Goal: Task Accomplishment & Management: Use online tool/utility

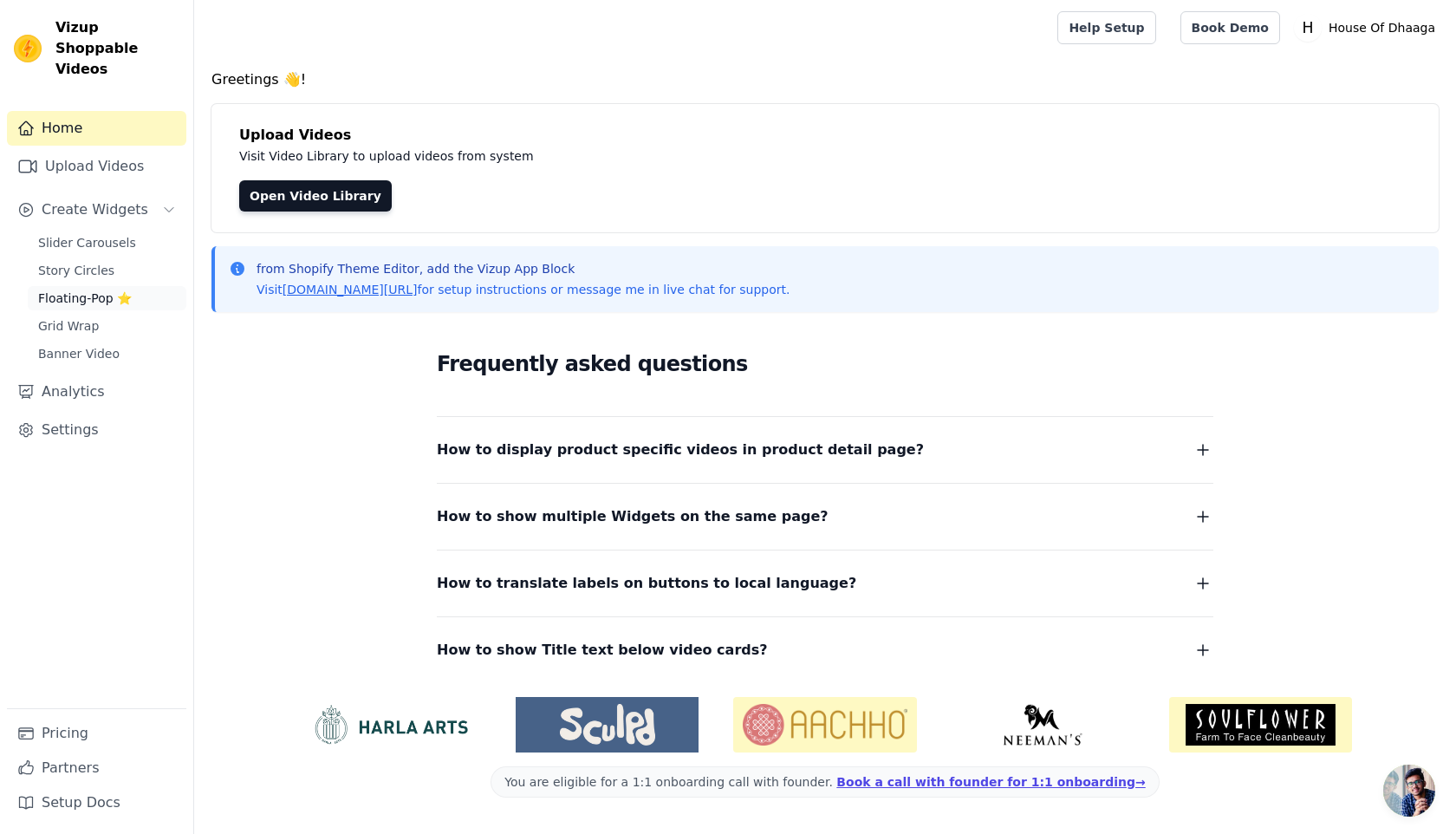
click at [92, 289] on span "Floating-Pop ⭐" at bounding box center [85, 298] width 94 height 18
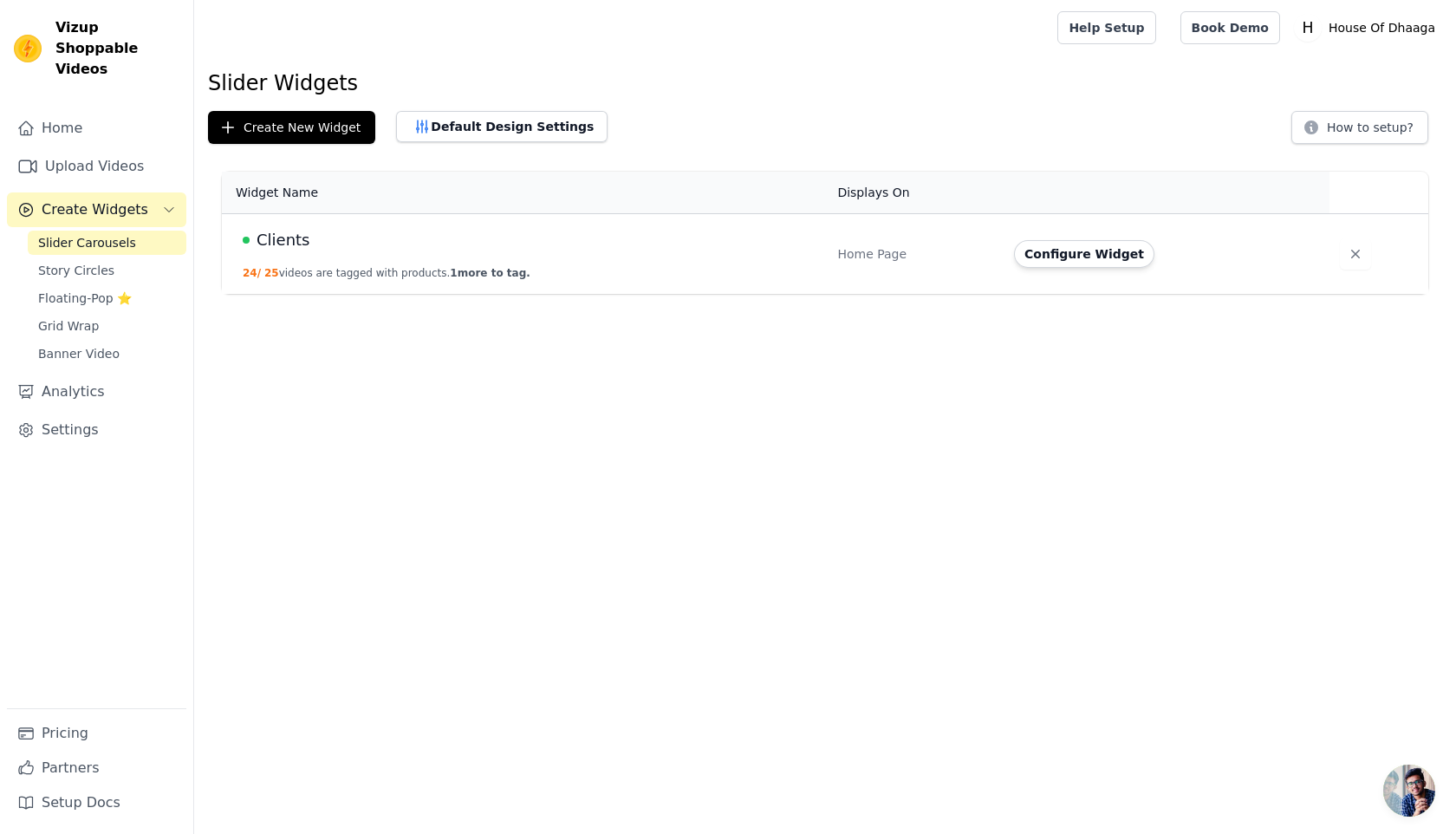
click at [83, 127] on div "Home Upload Videos Create Widgets Slider Carousels Story Circles Floating-Pop ⭐…" at bounding box center [96, 410] width 180 height 597
click at [87, 149] on link "Upload Videos" at bounding box center [96, 166] width 180 height 35
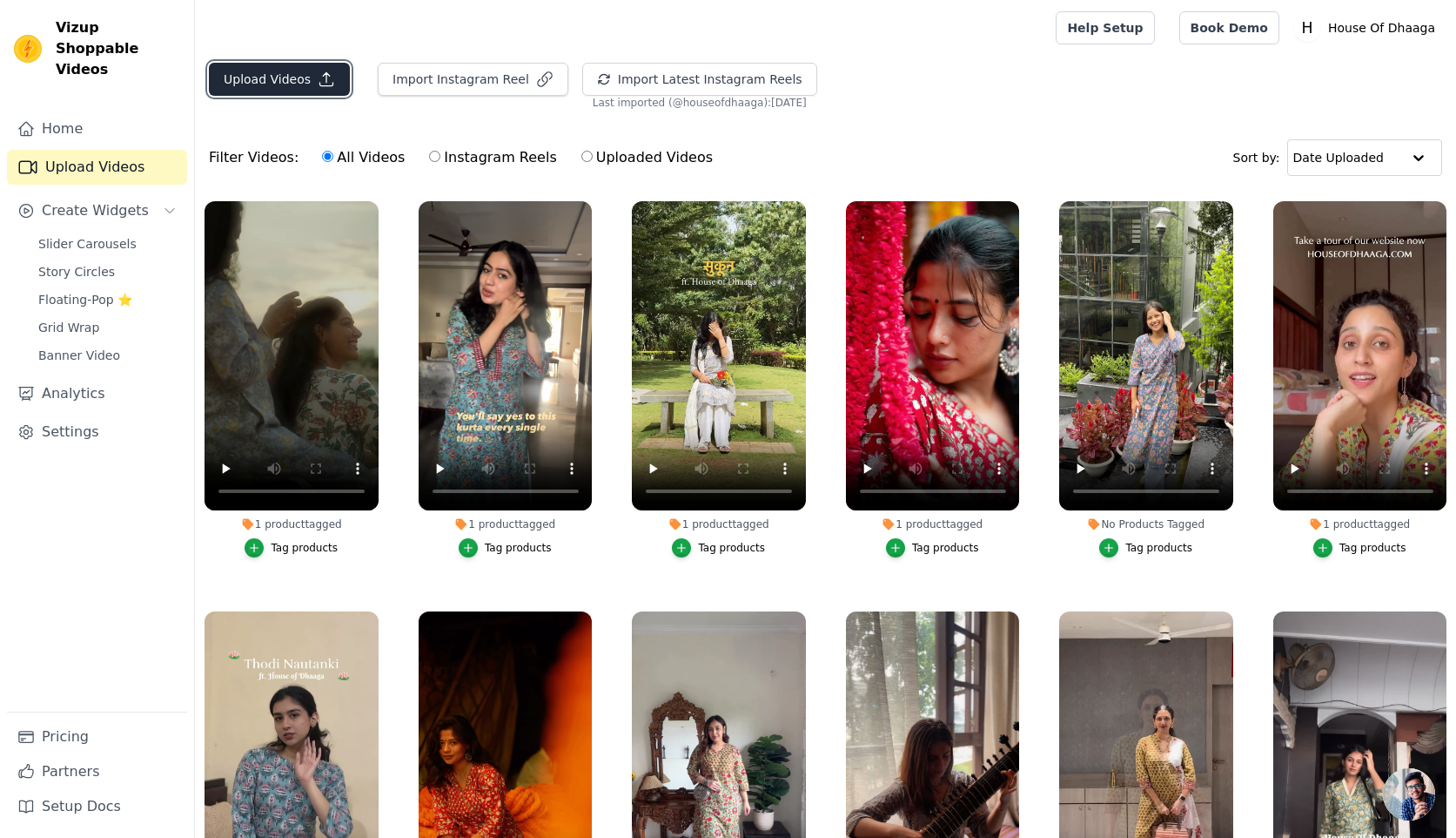
click at [301, 81] on button "Upload Videos" at bounding box center [279, 79] width 141 height 33
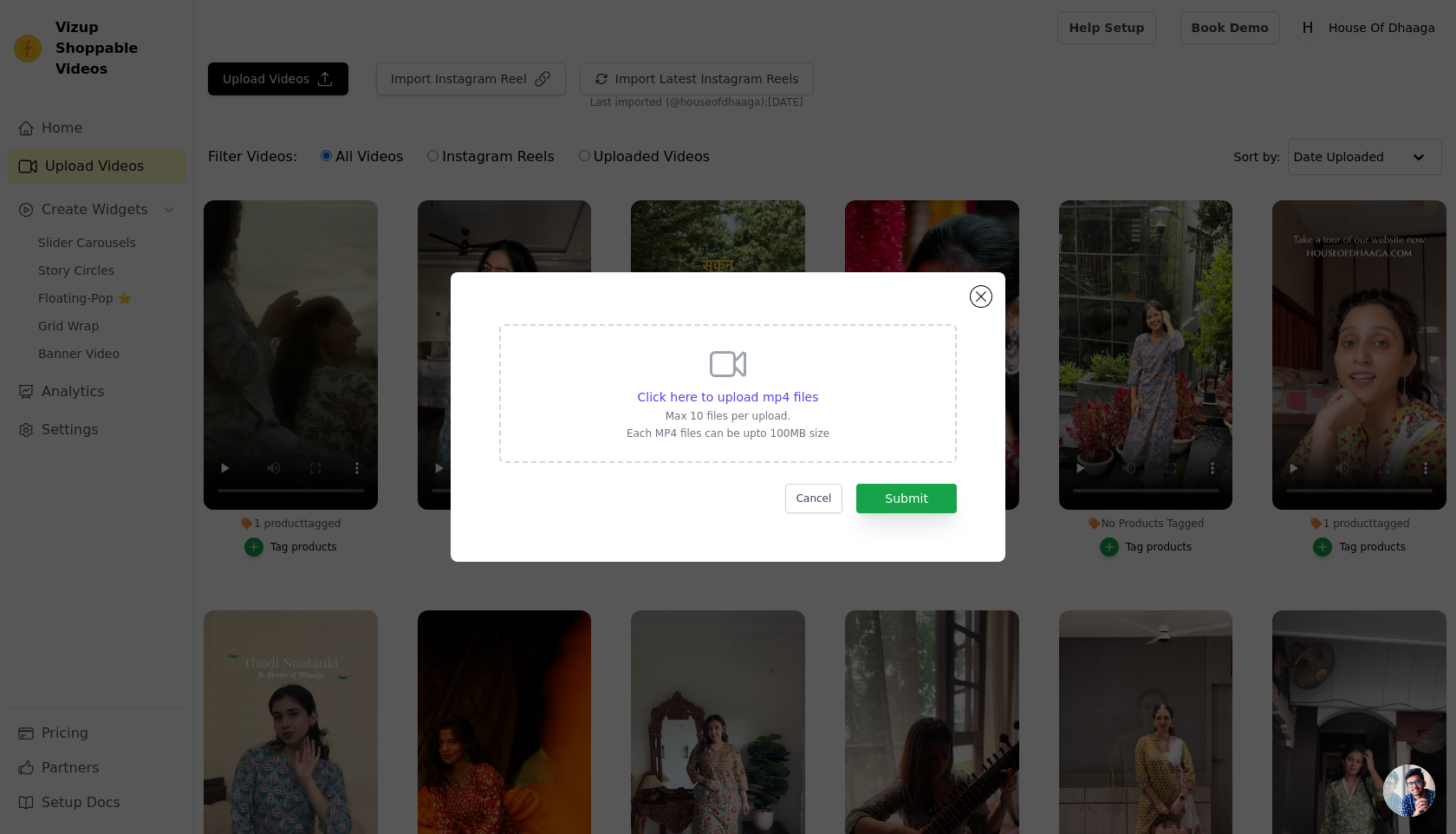
click at [729, 356] on icon at bounding box center [728, 364] width 41 height 41
click at [817, 388] on input "Click here to upload mp4 files Max 10 files per upload. Each MP4 files can be u…" at bounding box center [817, 388] width 1 height 1
click at [616, 194] on div "Click here to upload mp4 files Max 10 files per upload. Each MP4 files can be u…" at bounding box center [728, 417] width 1456 height 834
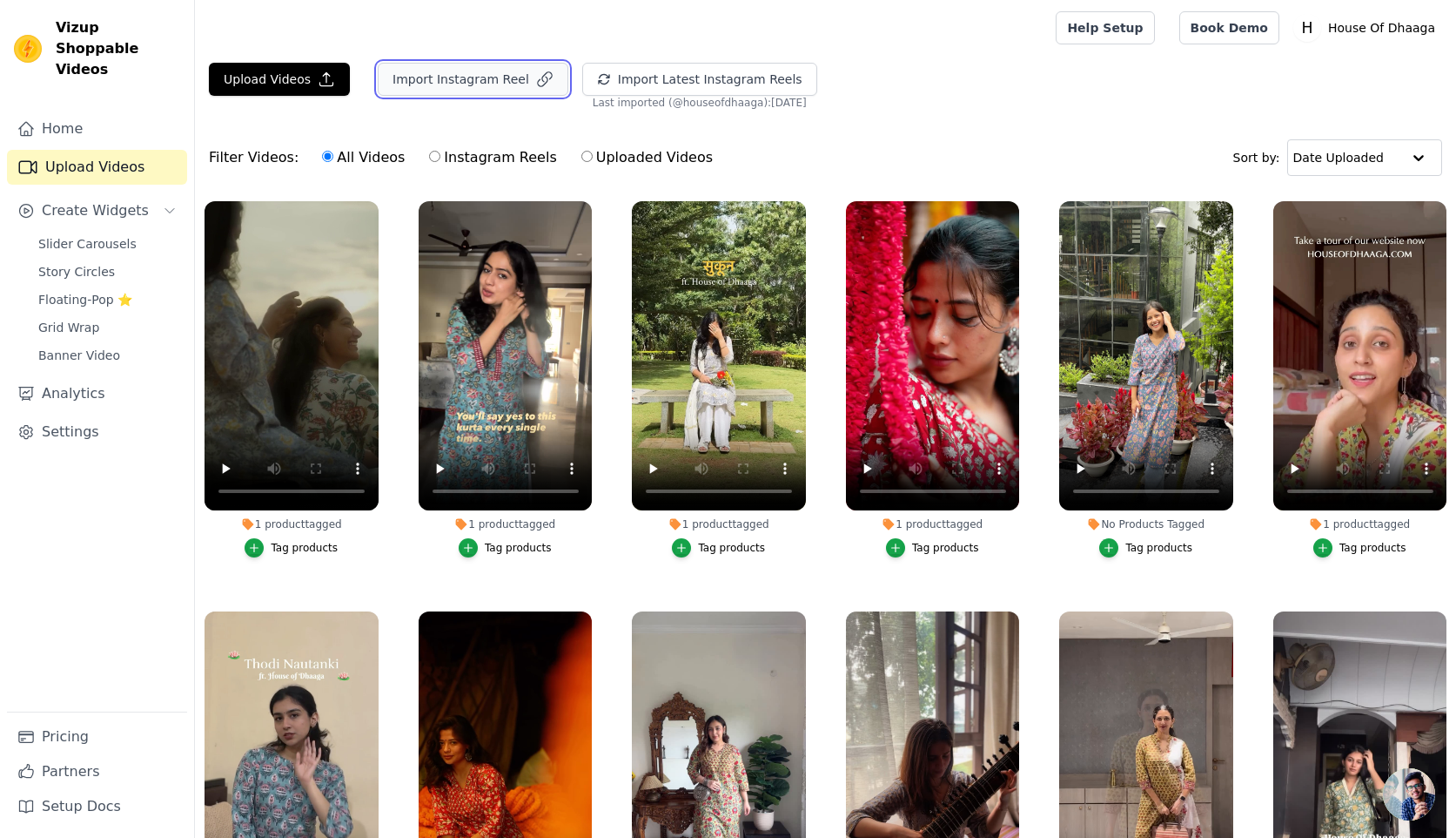
click at [495, 79] on button "Import Instagram Reel" at bounding box center [473, 79] width 191 height 33
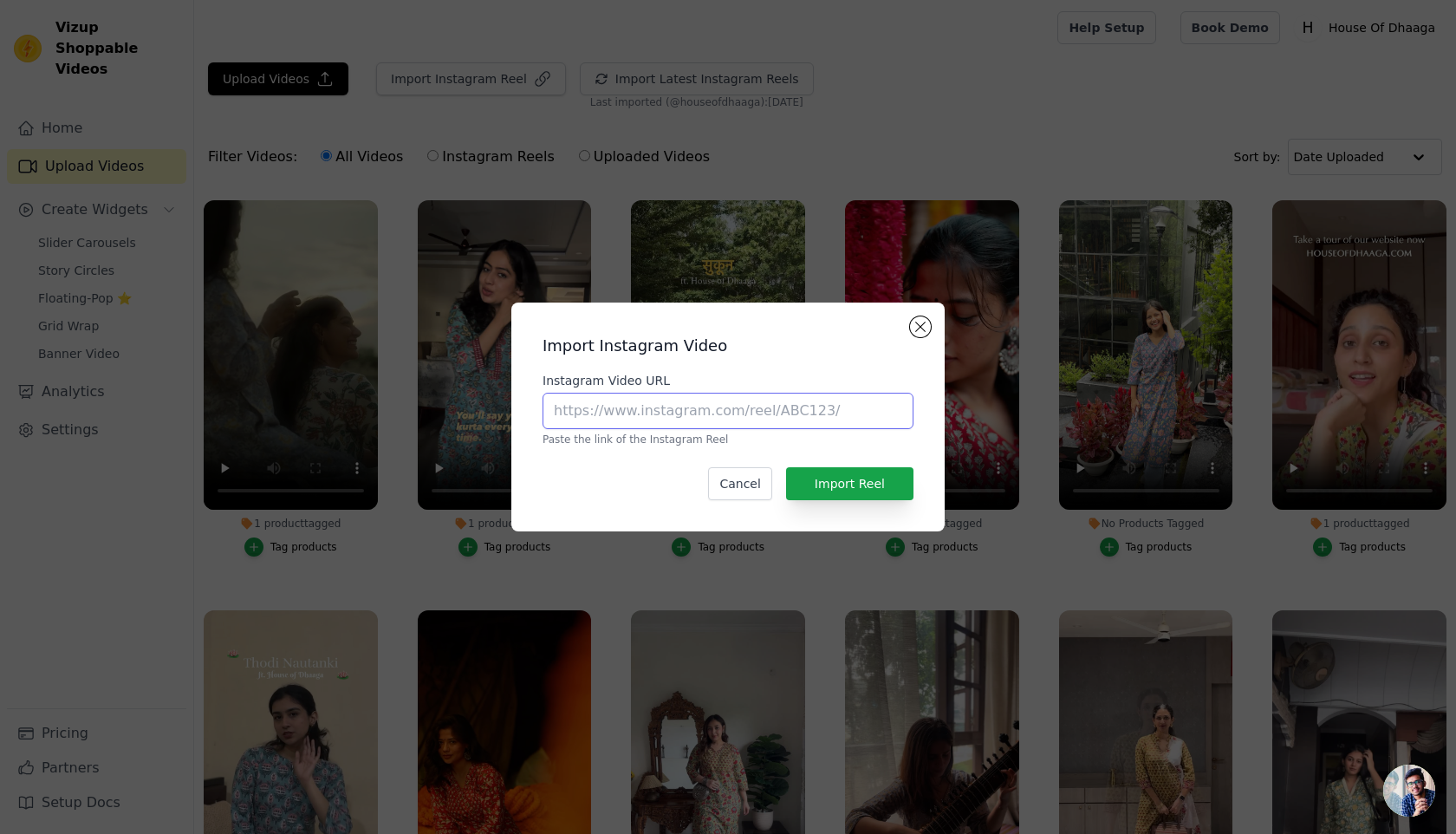
click at [579, 401] on input "Instagram Video URL" at bounding box center [728, 410] width 371 height 37
paste input "[URL][DOMAIN_NAME]"
type input "[URL][DOMAIN_NAME]"
click at [880, 491] on button "Import Reel" at bounding box center [850, 483] width 127 height 33
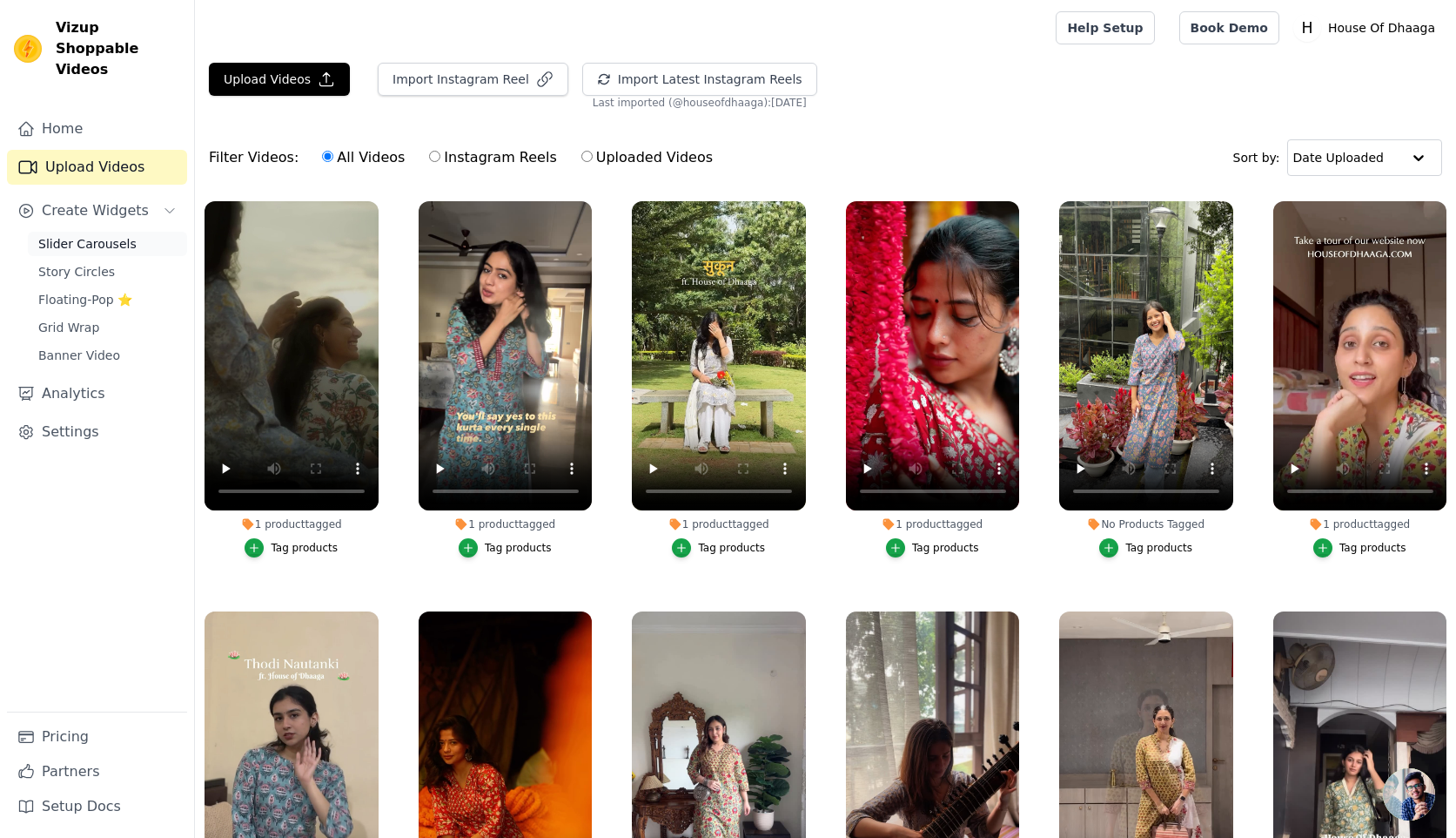
click at [112, 235] on span "Slider Carousels" at bounding box center [87, 244] width 99 height 18
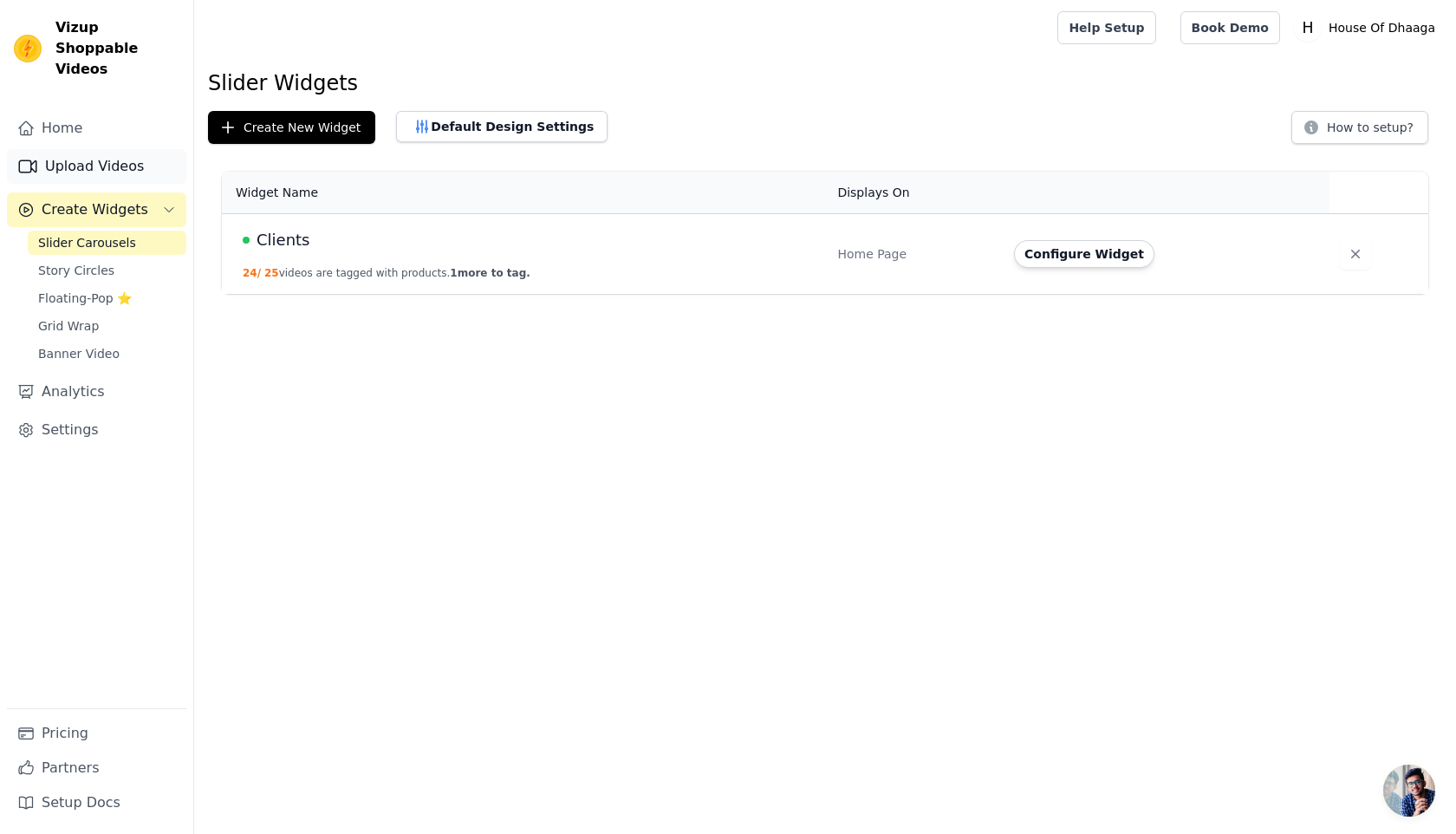
click at [122, 151] on link "Upload Videos" at bounding box center [96, 166] width 180 height 35
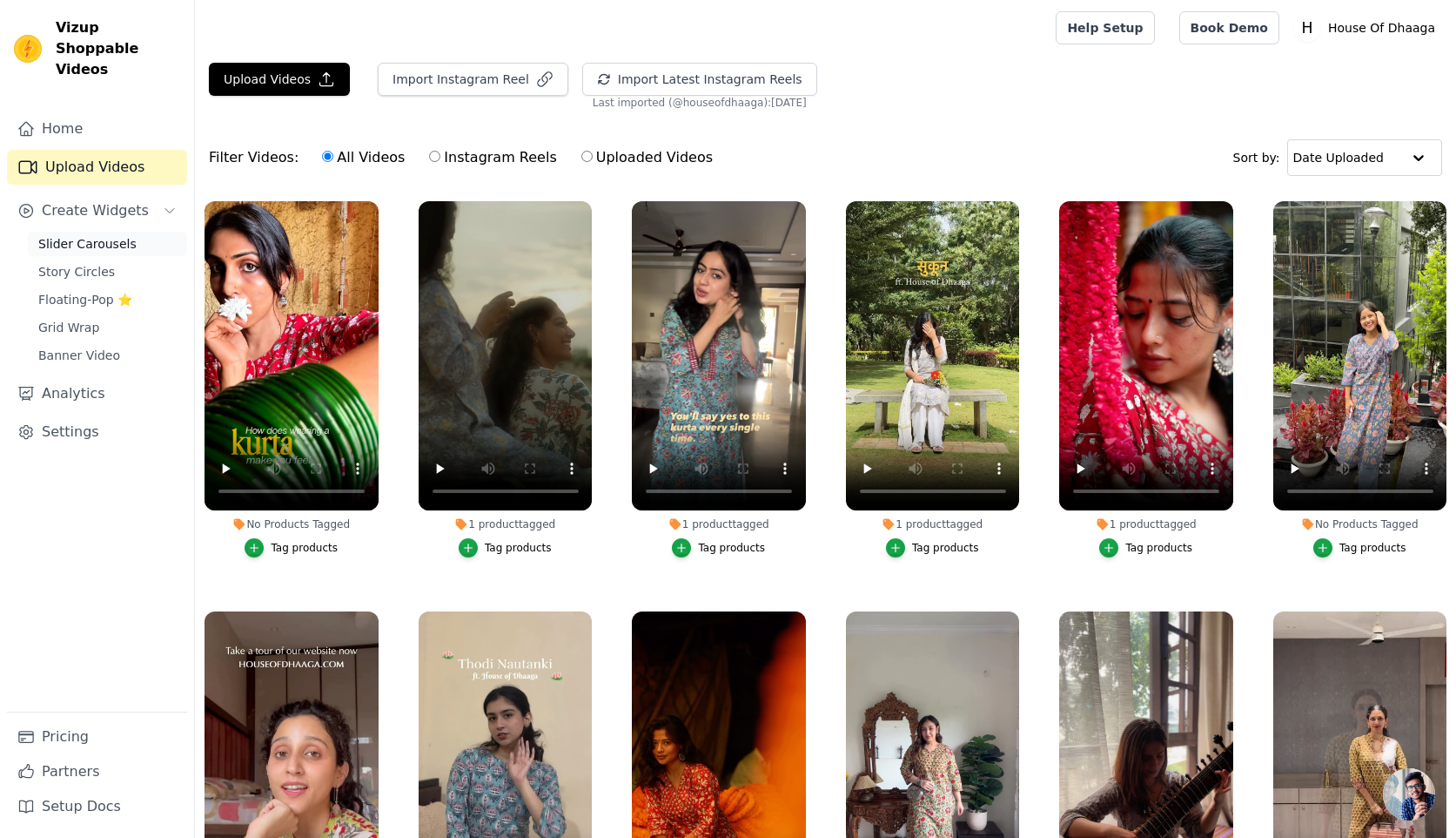
click at [111, 235] on span "Slider Carousels" at bounding box center [87, 244] width 99 height 18
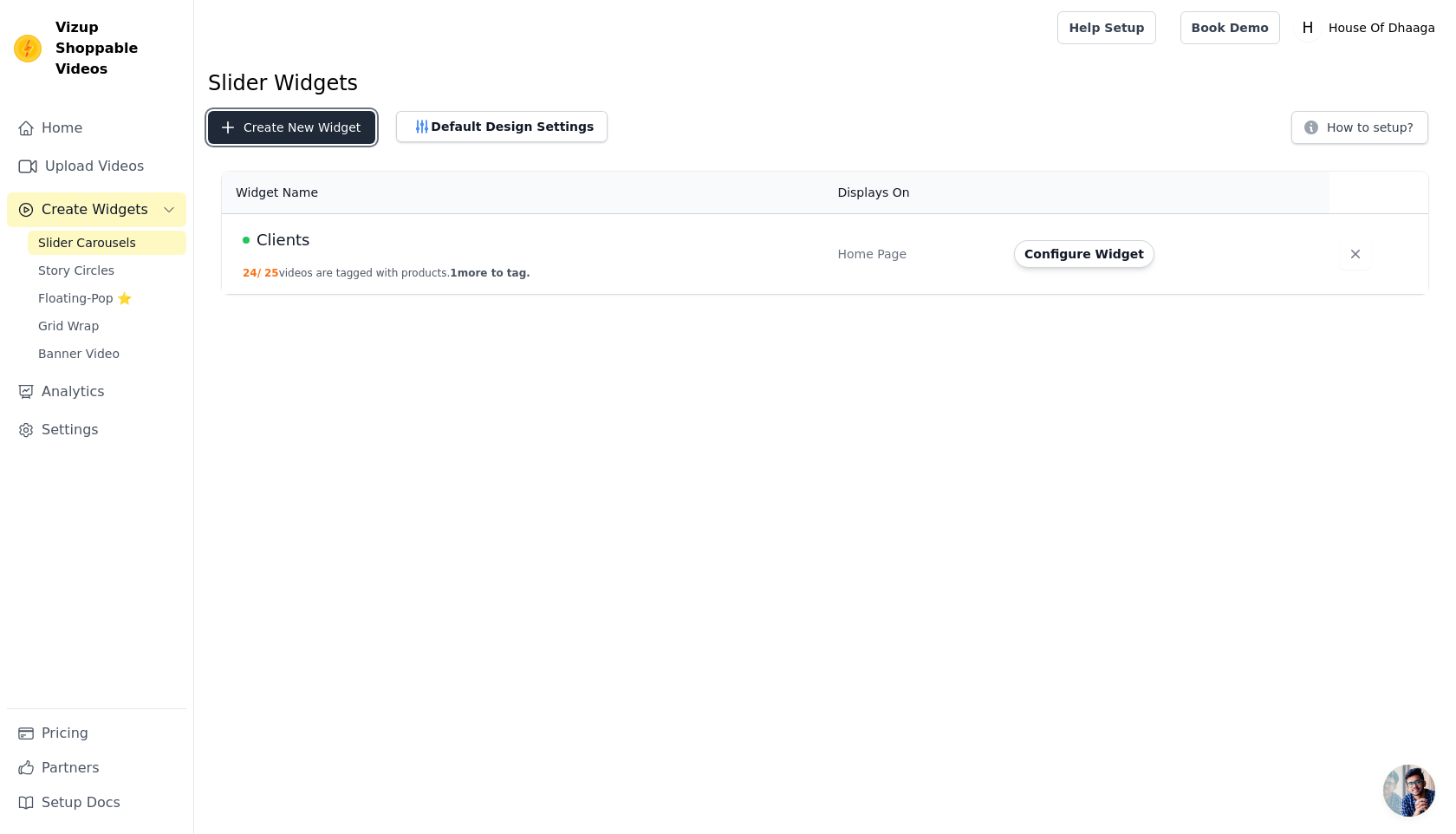
click at [322, 124] on button "Create New Widget" at bounding box center [291, 127] width 167 height 33
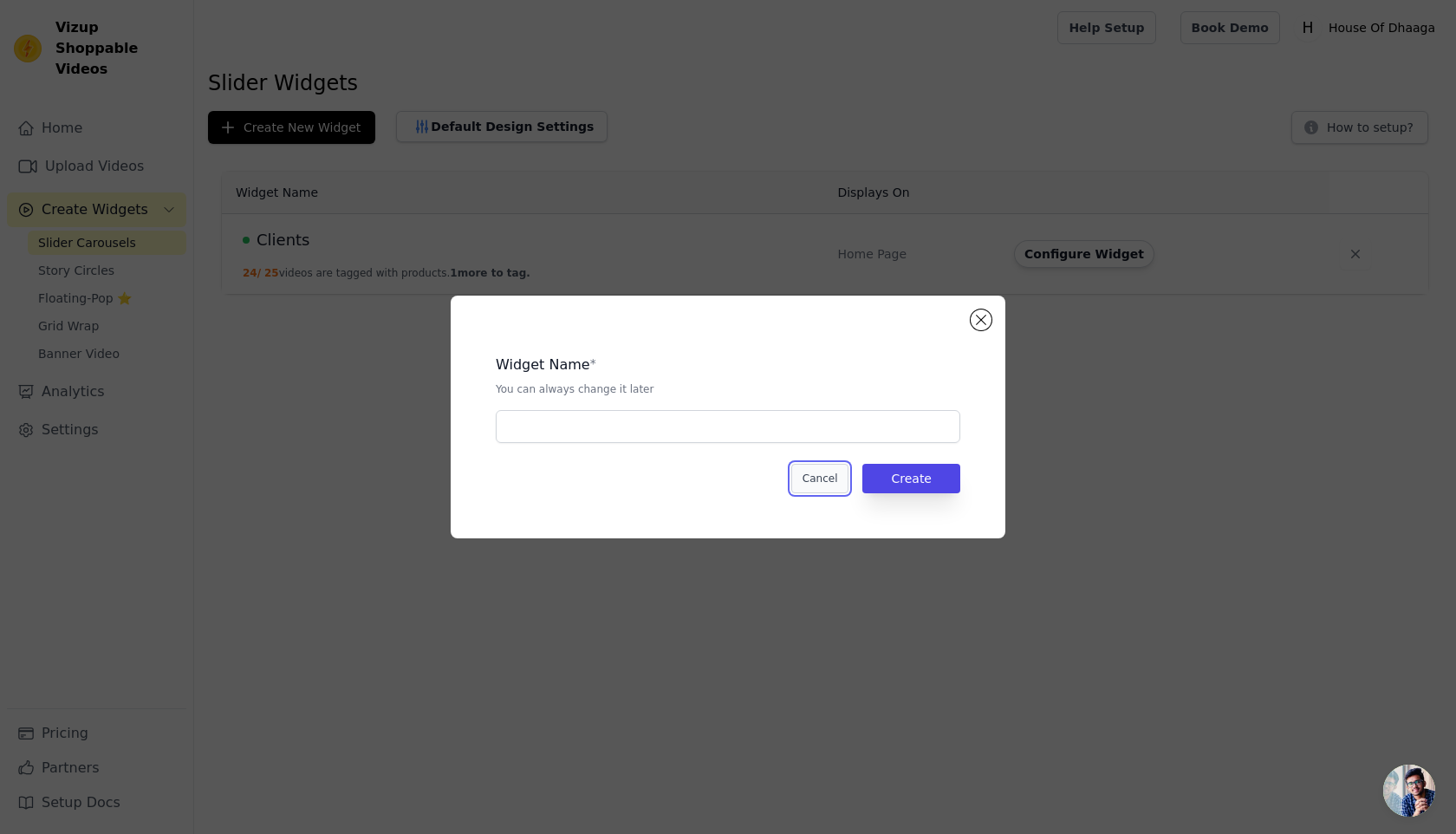
click at [838, 470] on button "Cancel" at bounding box center [820, 477] width 58 height 29
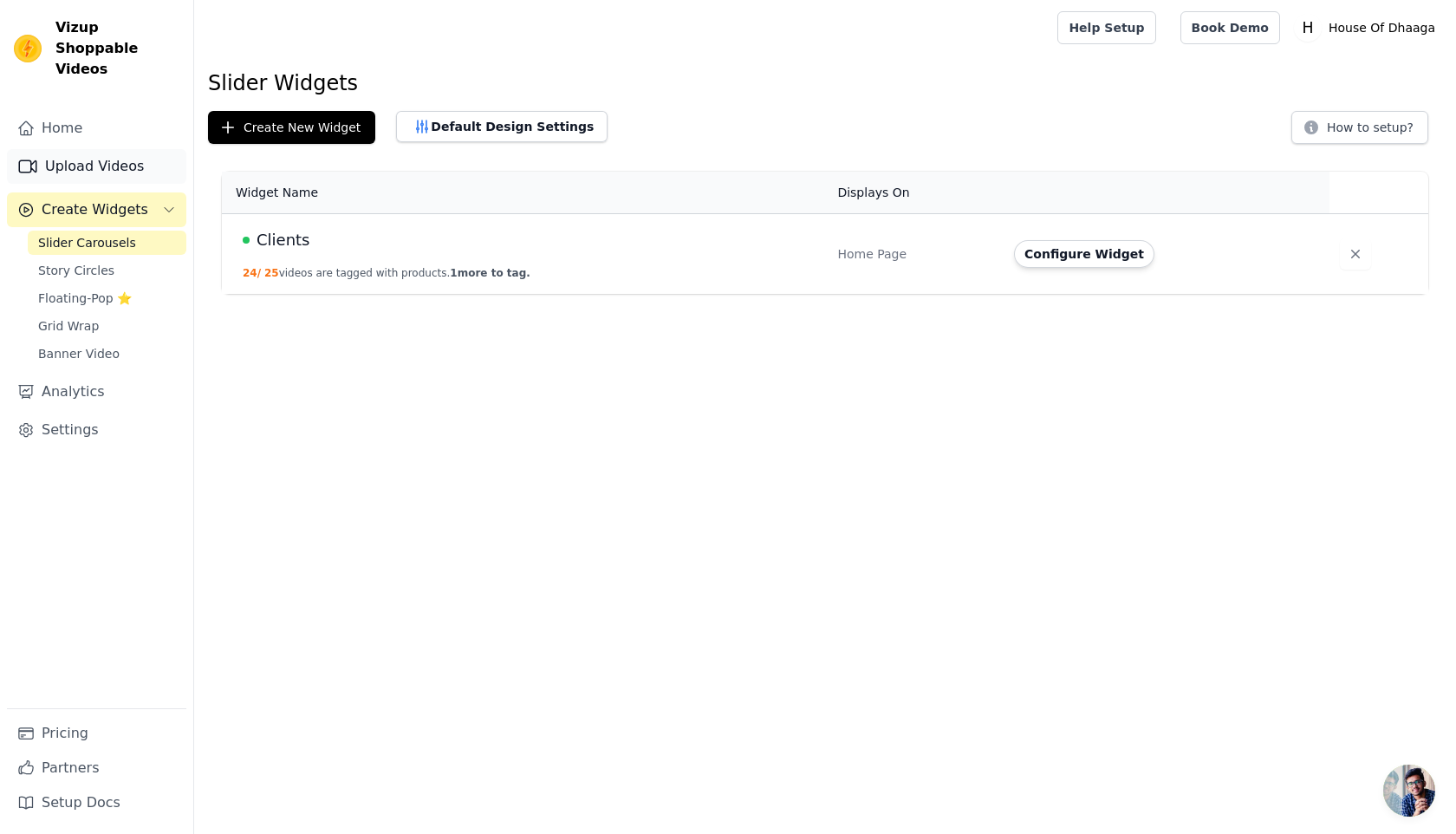
click at [102, 149] on link "Upload Videos" at bounding box center [96, 166] width 180 height 35
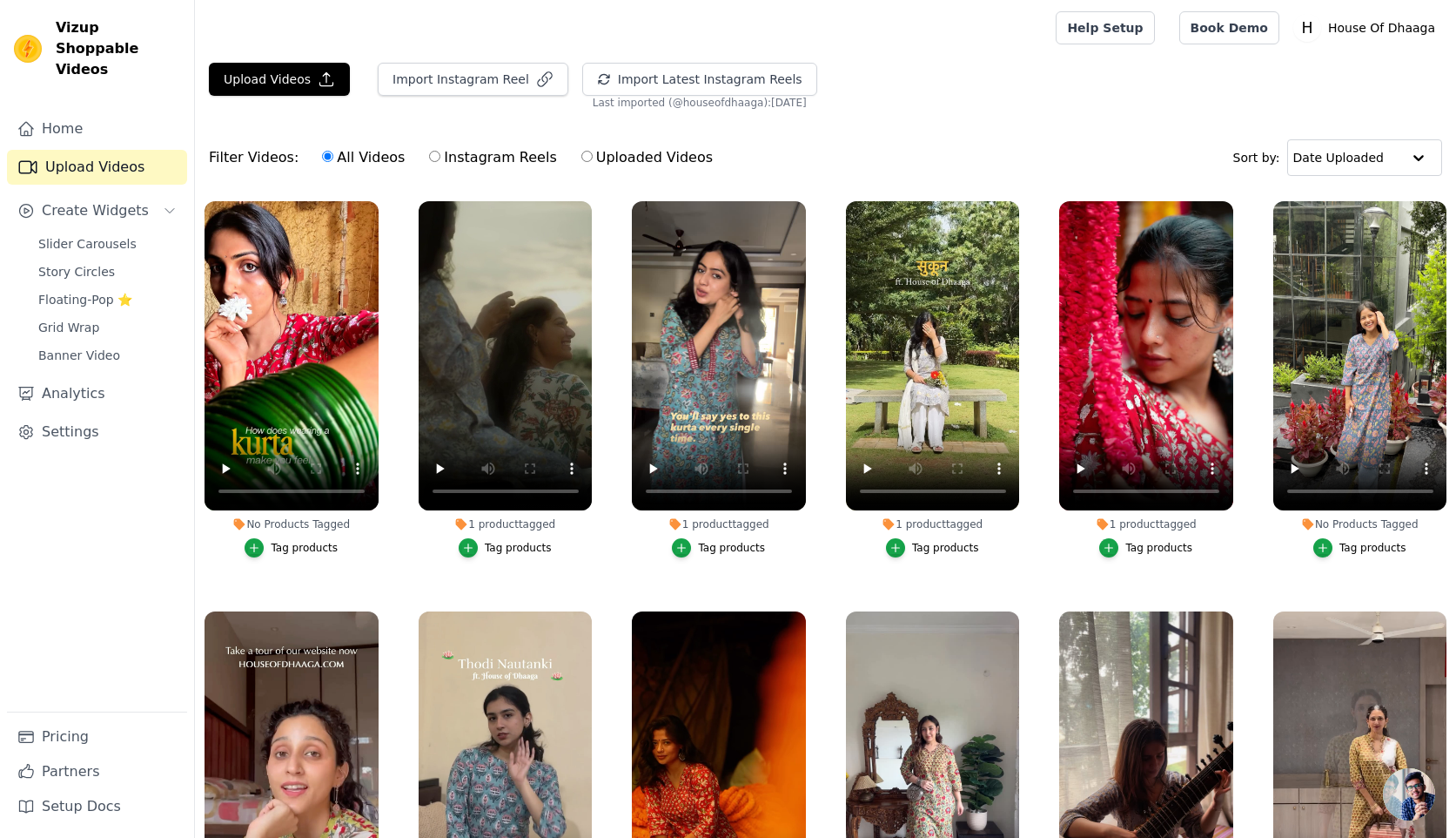
click at [305, 542] on div "Tag products" at bounding box center [304, 547] width 67 height 14
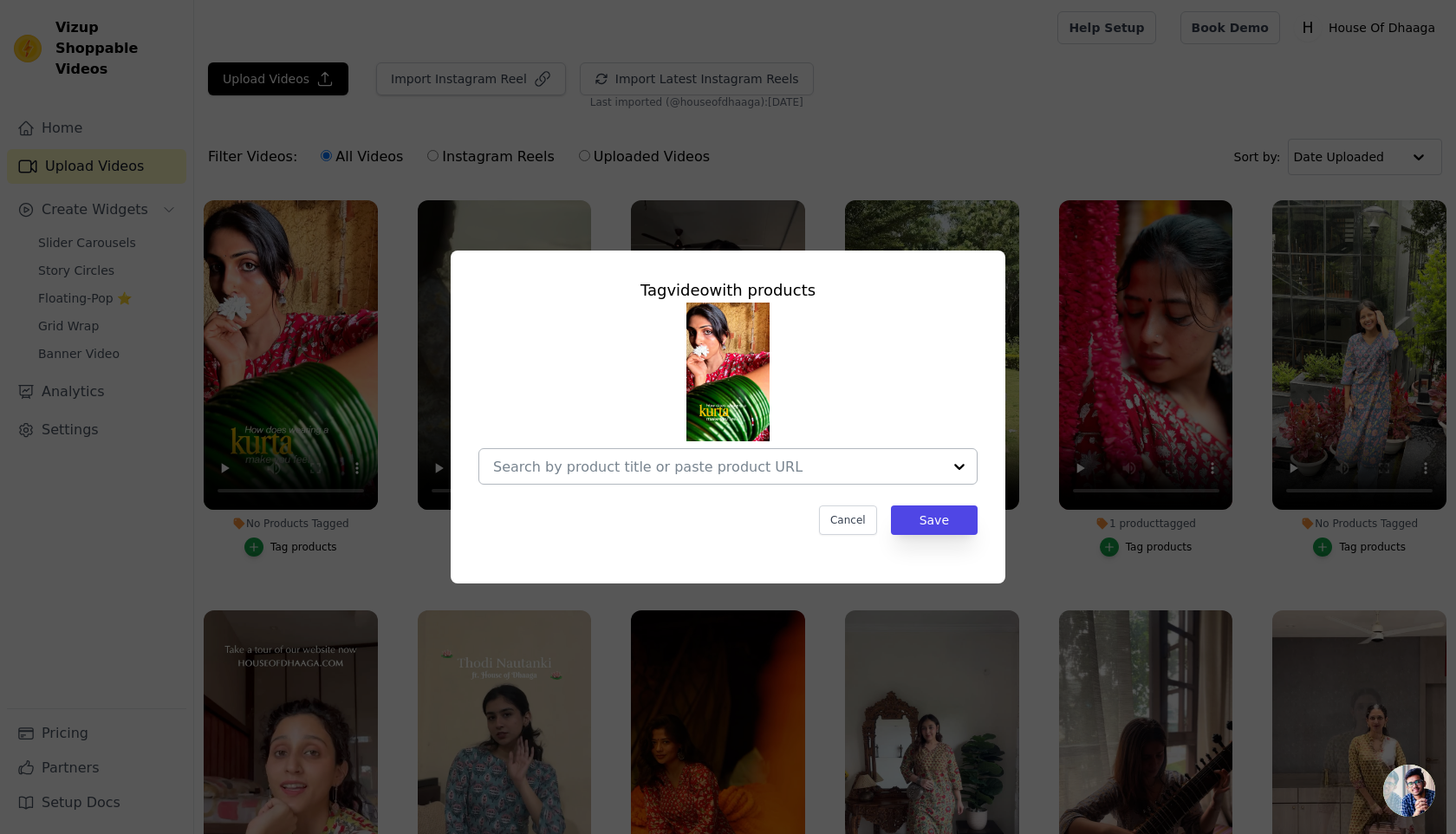
click at [684, 476] on div at bounding box center [718, 466] width 449 height 35
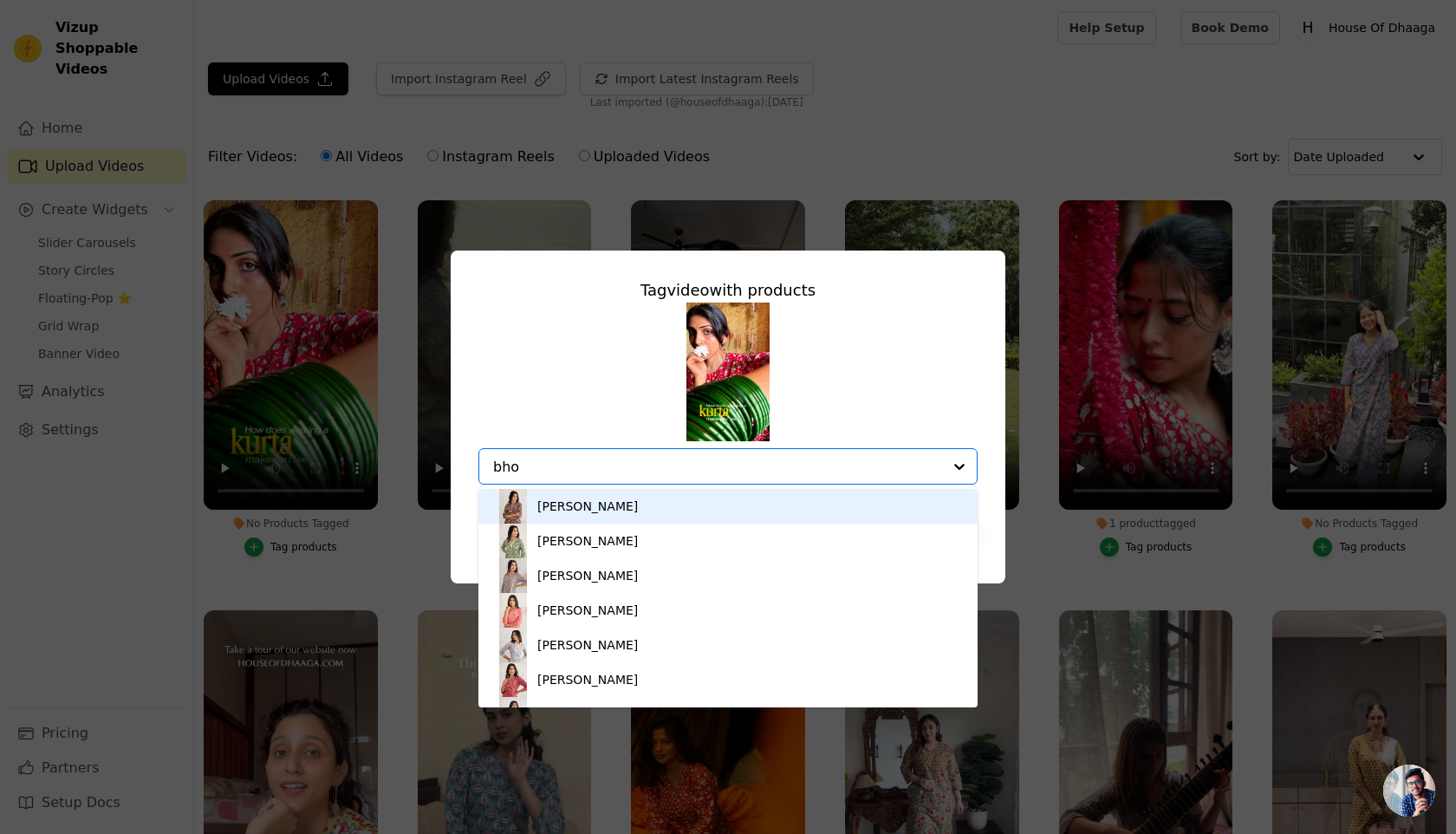
type input "bhor"
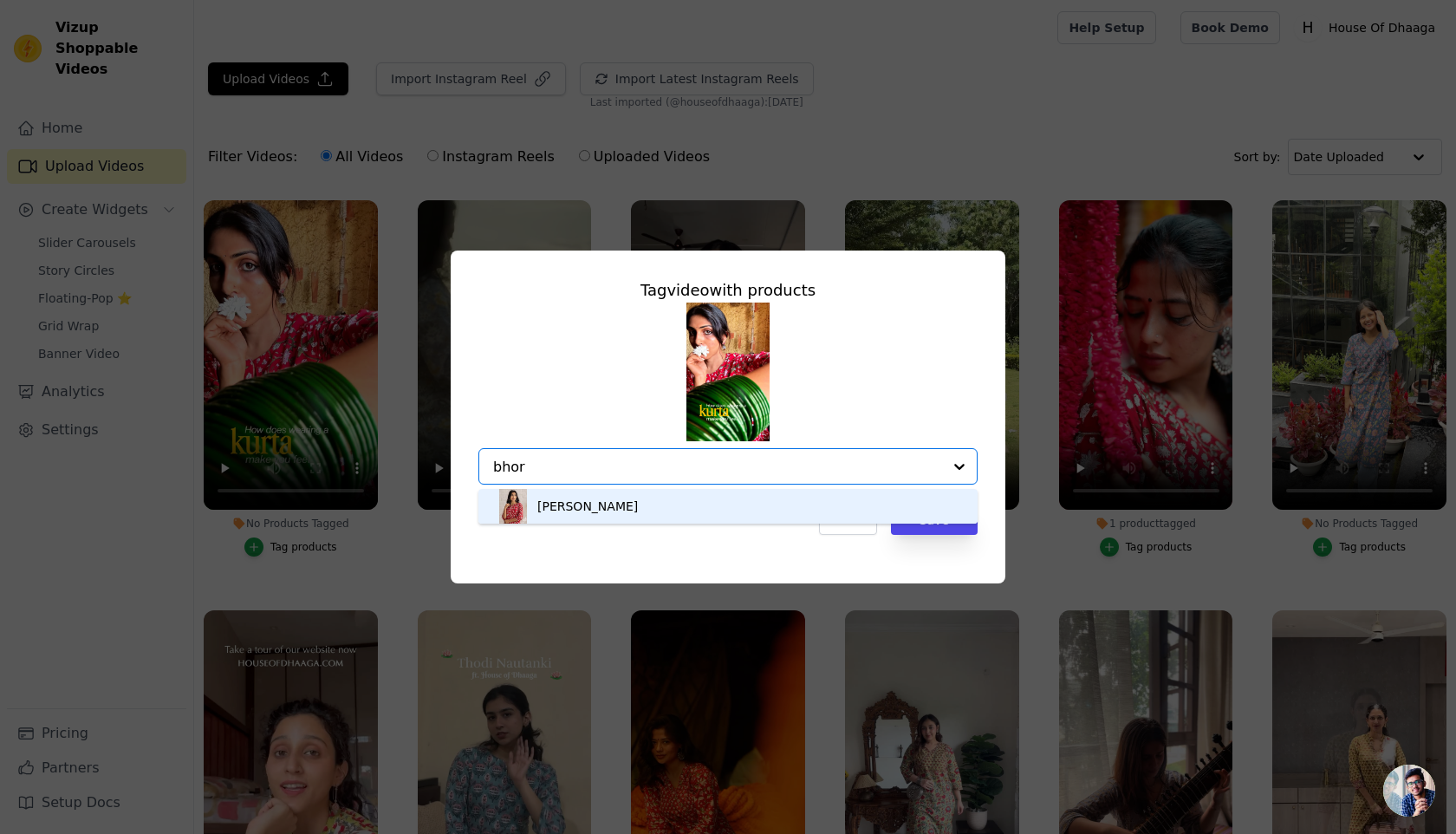
click at [651, 500] on div "[PERSON_NAME]" at bounding box center [728, 505] width 464 height 35
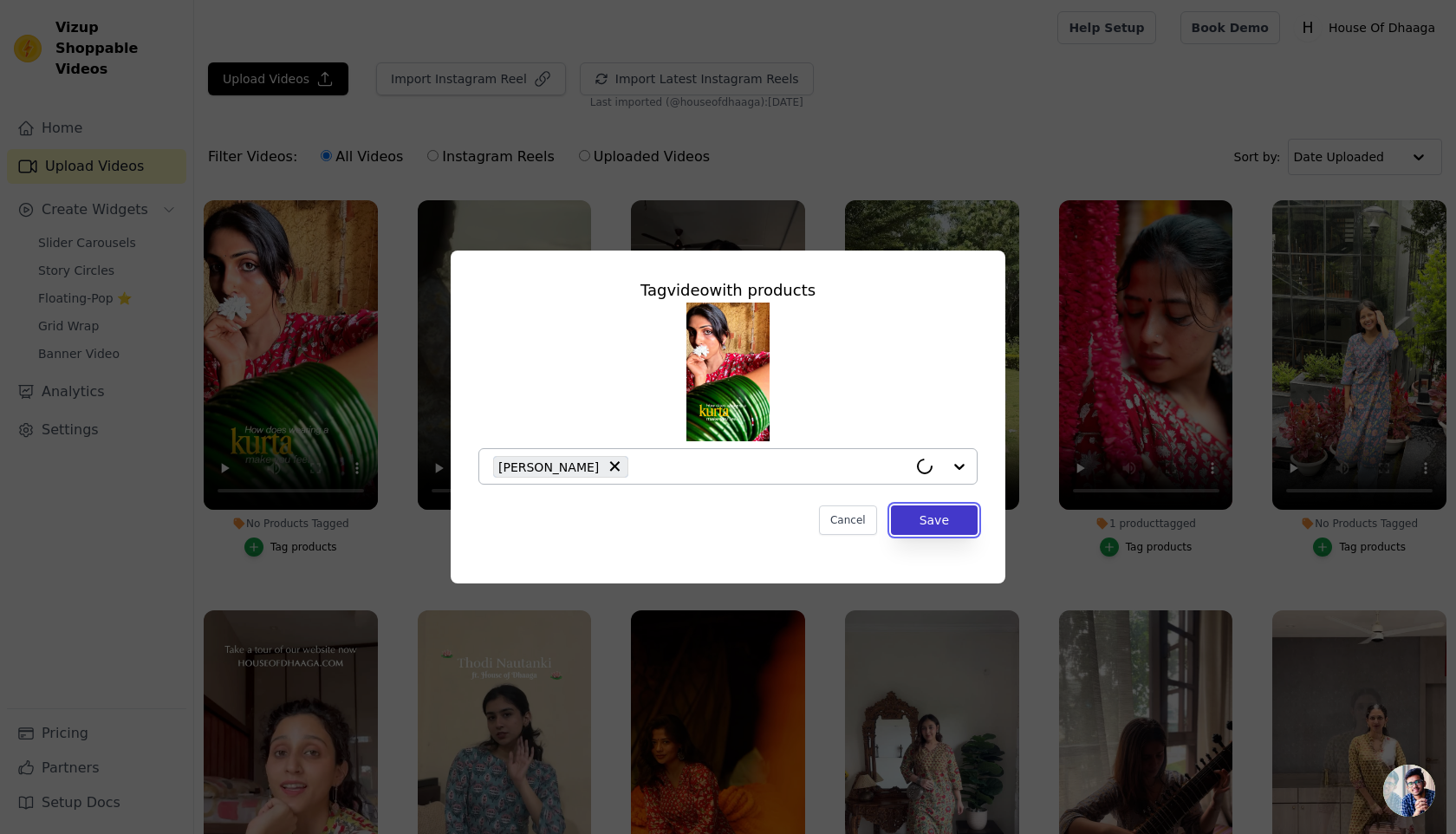
click at [943, 528] on button "Save" at bounding box center [934, 519] width 87 height 29
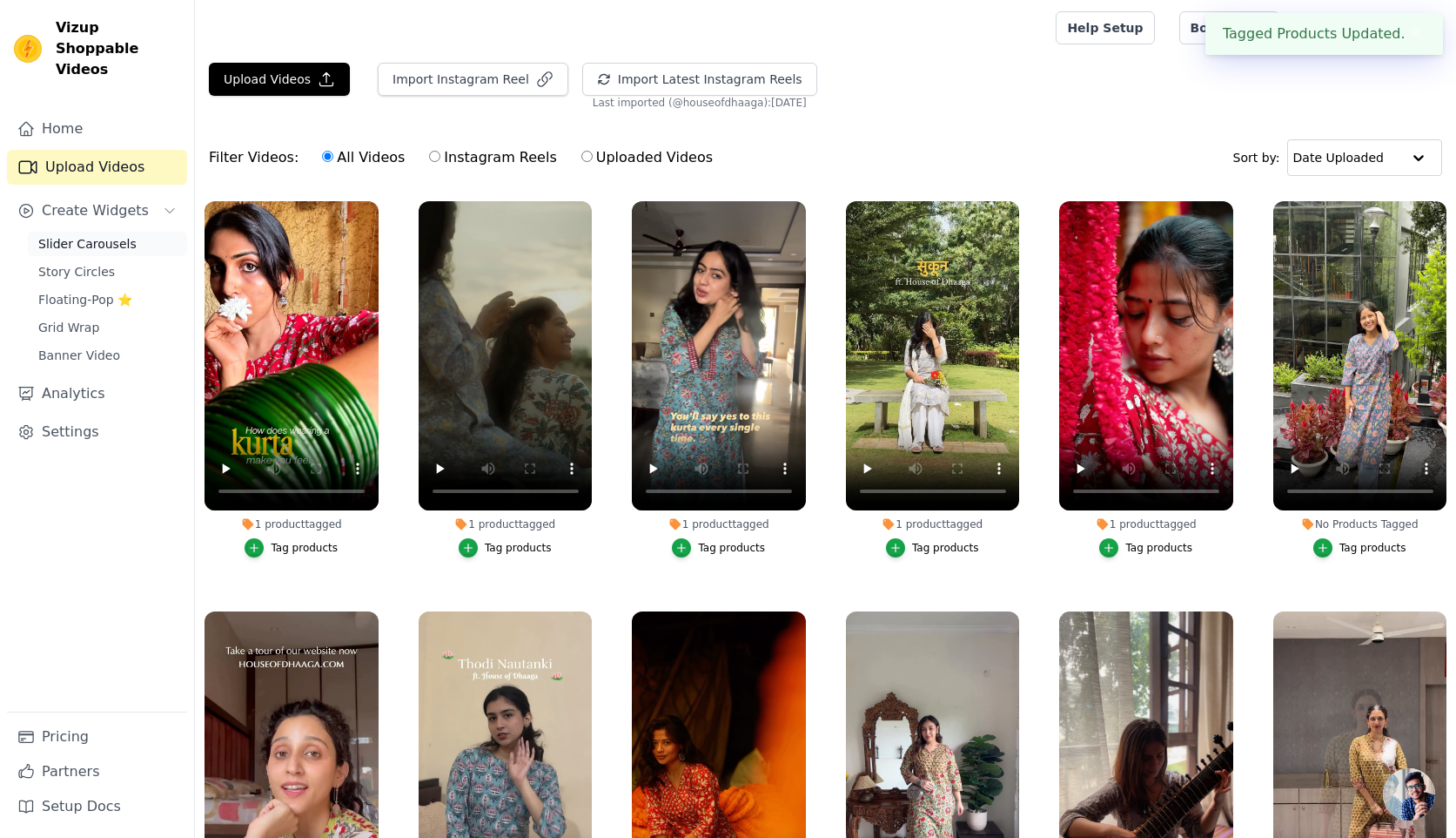
click at [65, 235] on span "Slider Carousels" at bounding box center [87, 244] width 99 height 18
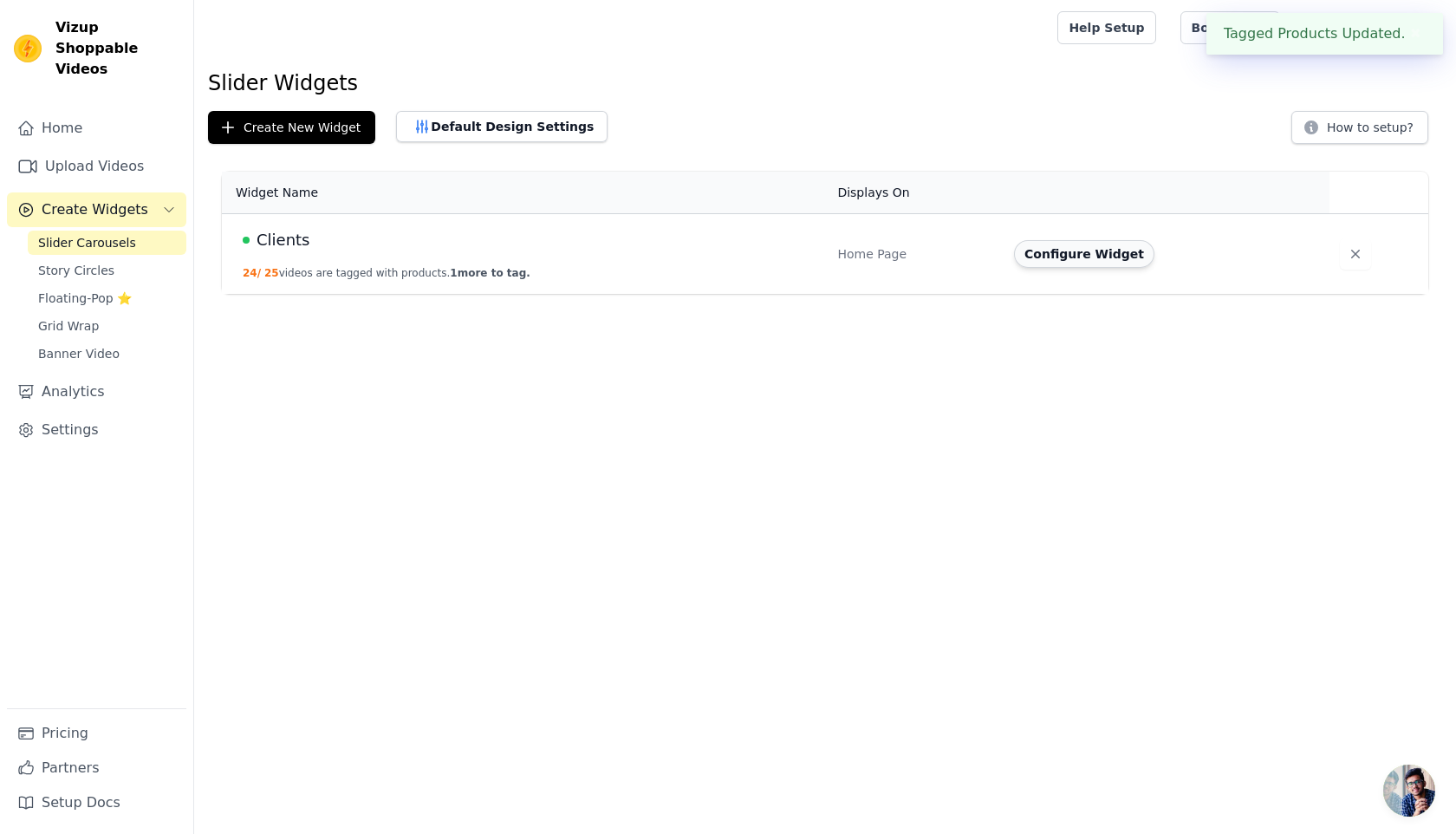
click at [1107, 251] on button "Configure Widget" at bounding box center [1084, 254] width 140 height 28
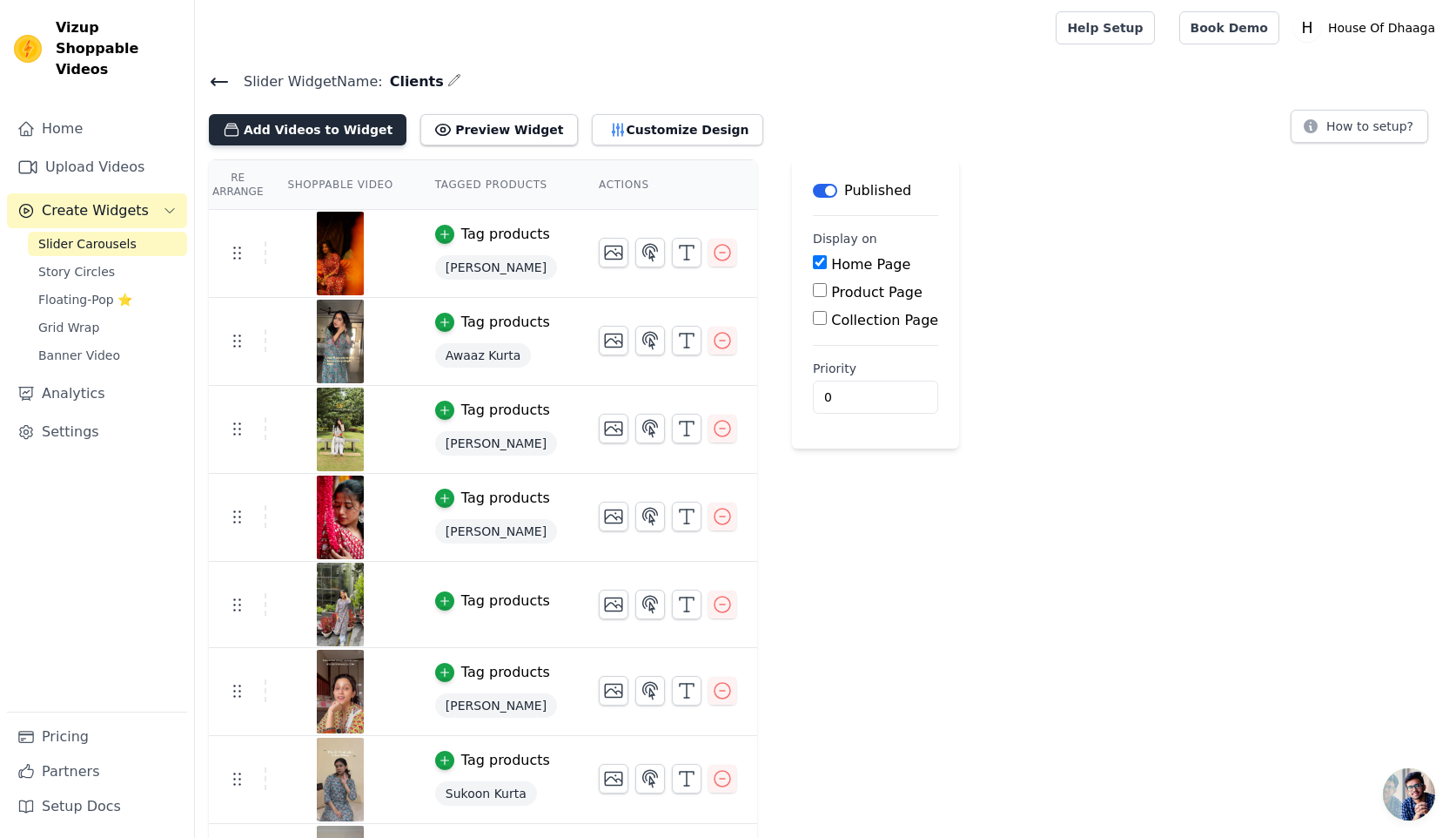
click at [319, 119] on button "Add Videos to Widget" at bounding box center [307, 129] width 197 height 31
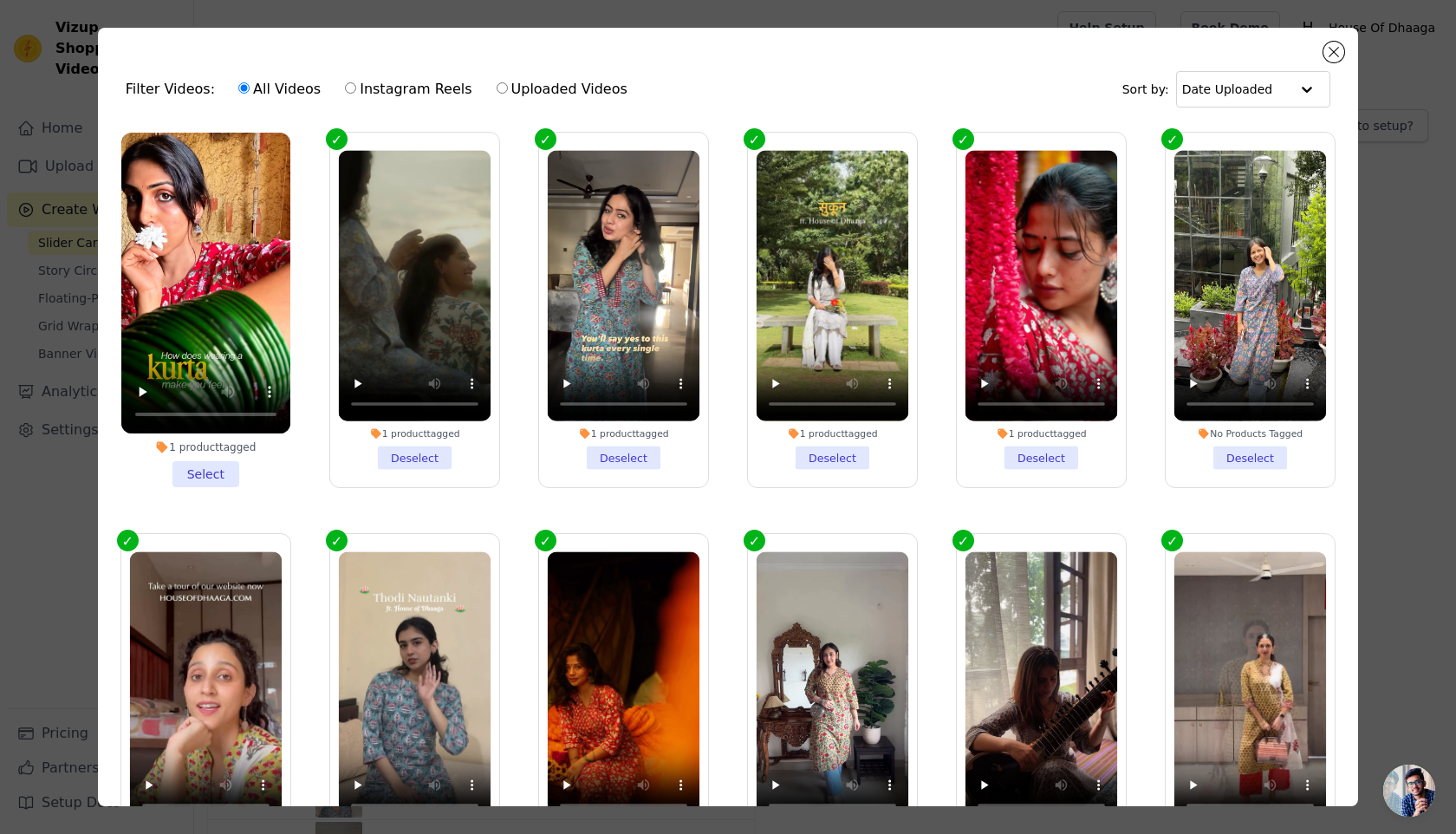
click at [193, 480] on li "1 product tagged Select" at bounding box center [206, 310] width 169 height 355
click at [0, 0] on input "1 product tagged Select" at bounding box center [0, 0] width 0 height 0
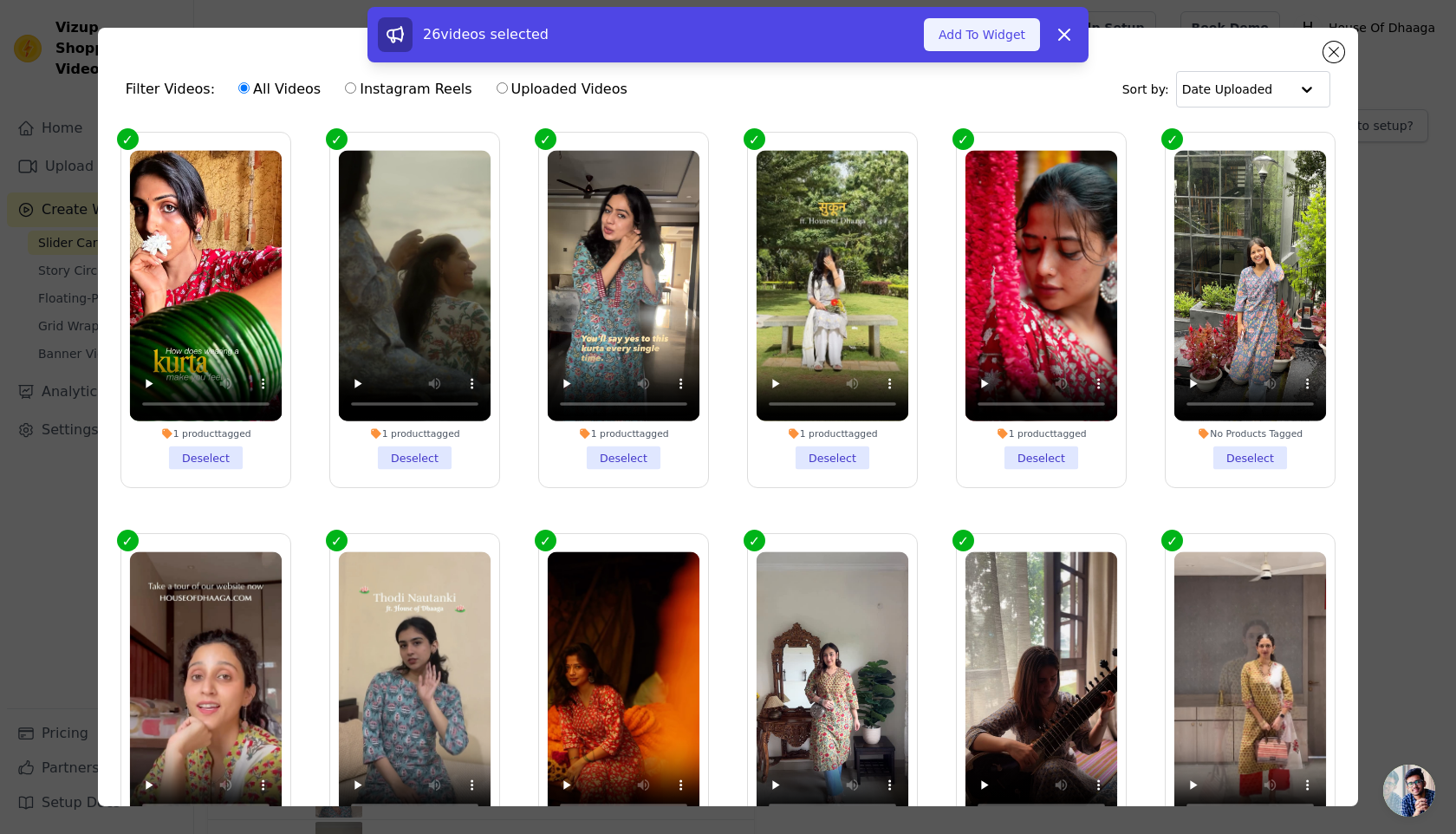
click at [988, 49] on button "Add To Widget" at bounding box center [982, 34] width 116 height 33
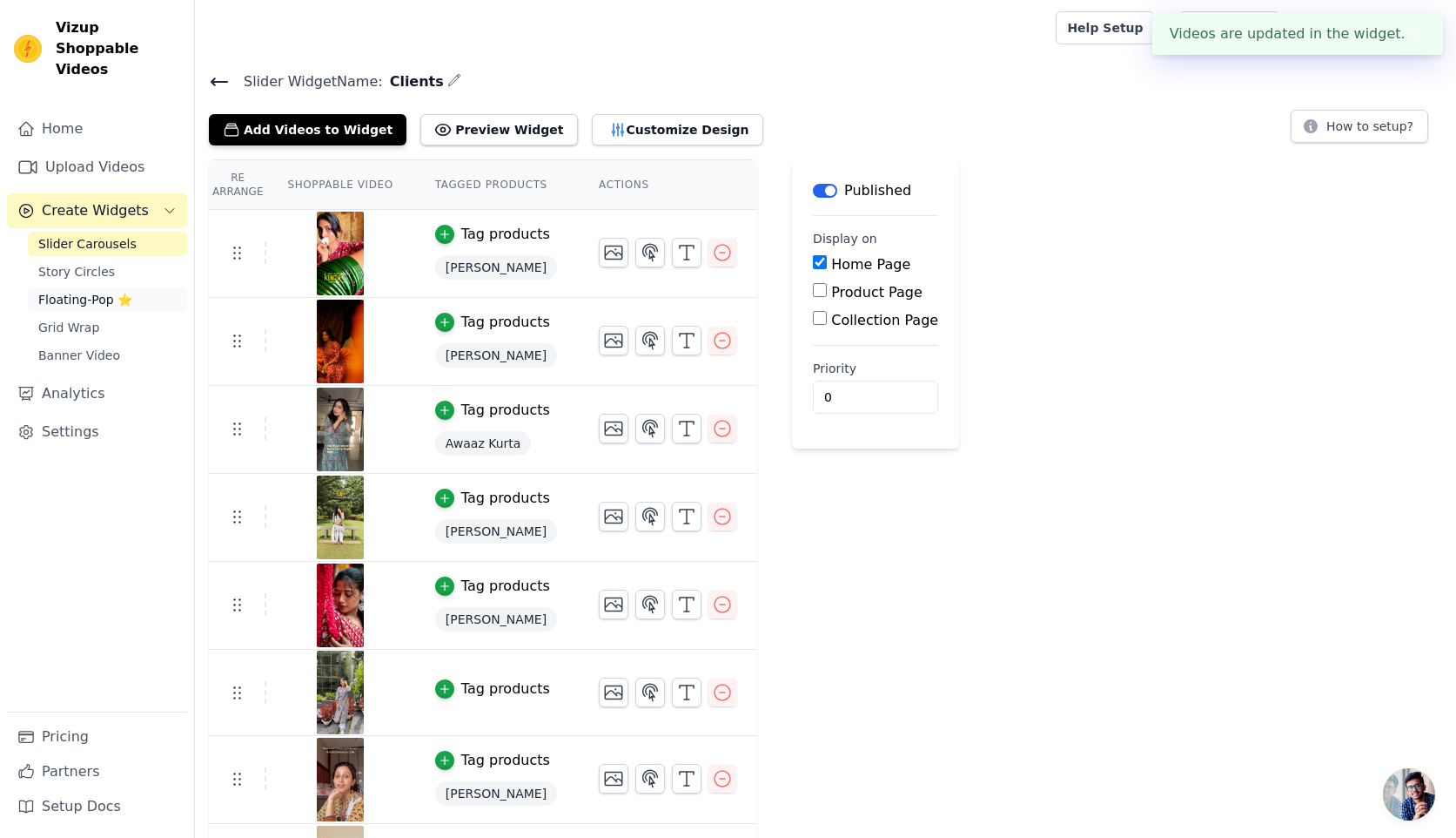
click at [68, 291] on span "Floating-Pop ⭐" at bounding box center [86, 299] width 94 height 18
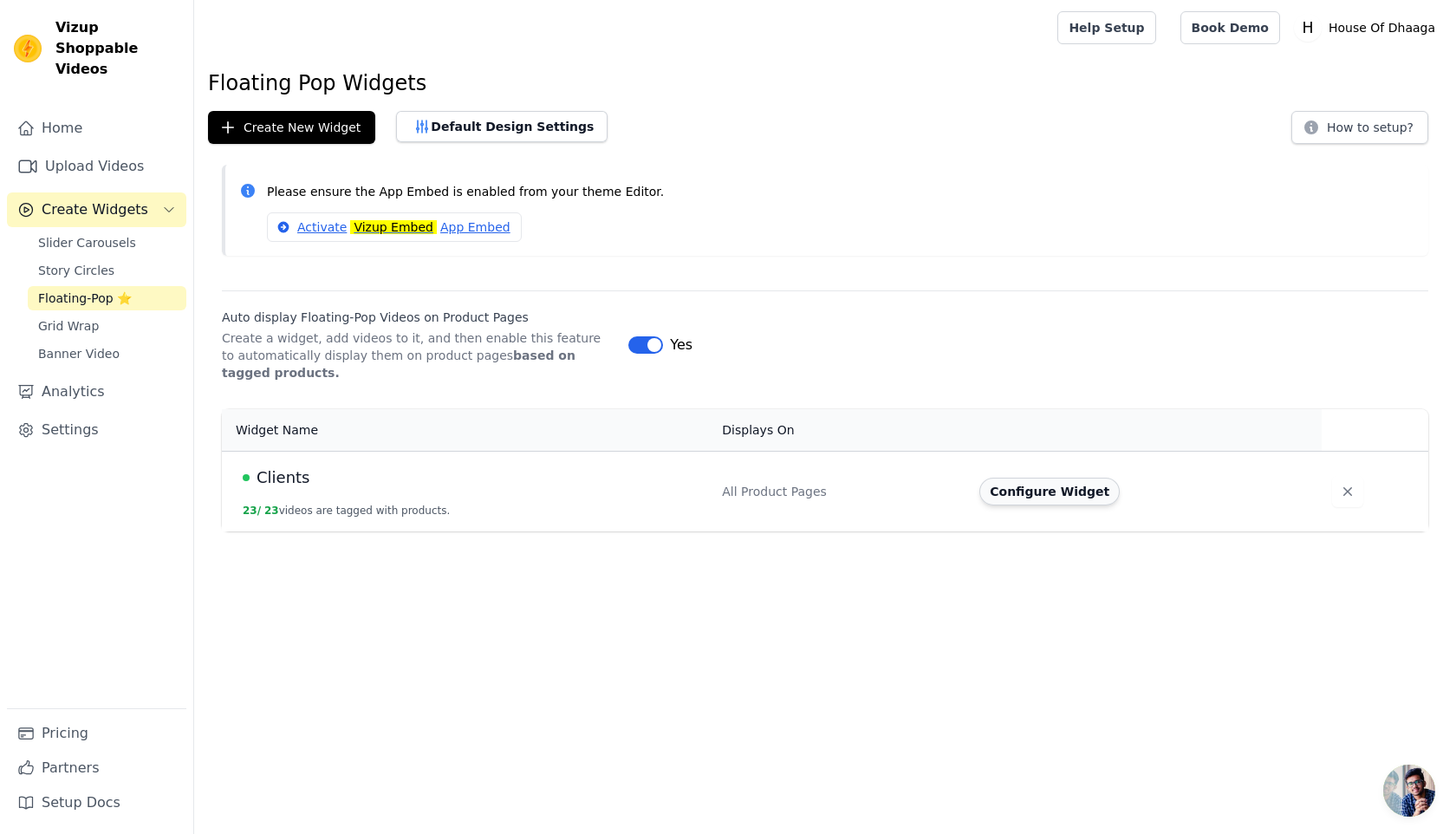
click at [1059, 481] on button "Configure Widget" at bounding box center [1049, 491] width 140 height 28
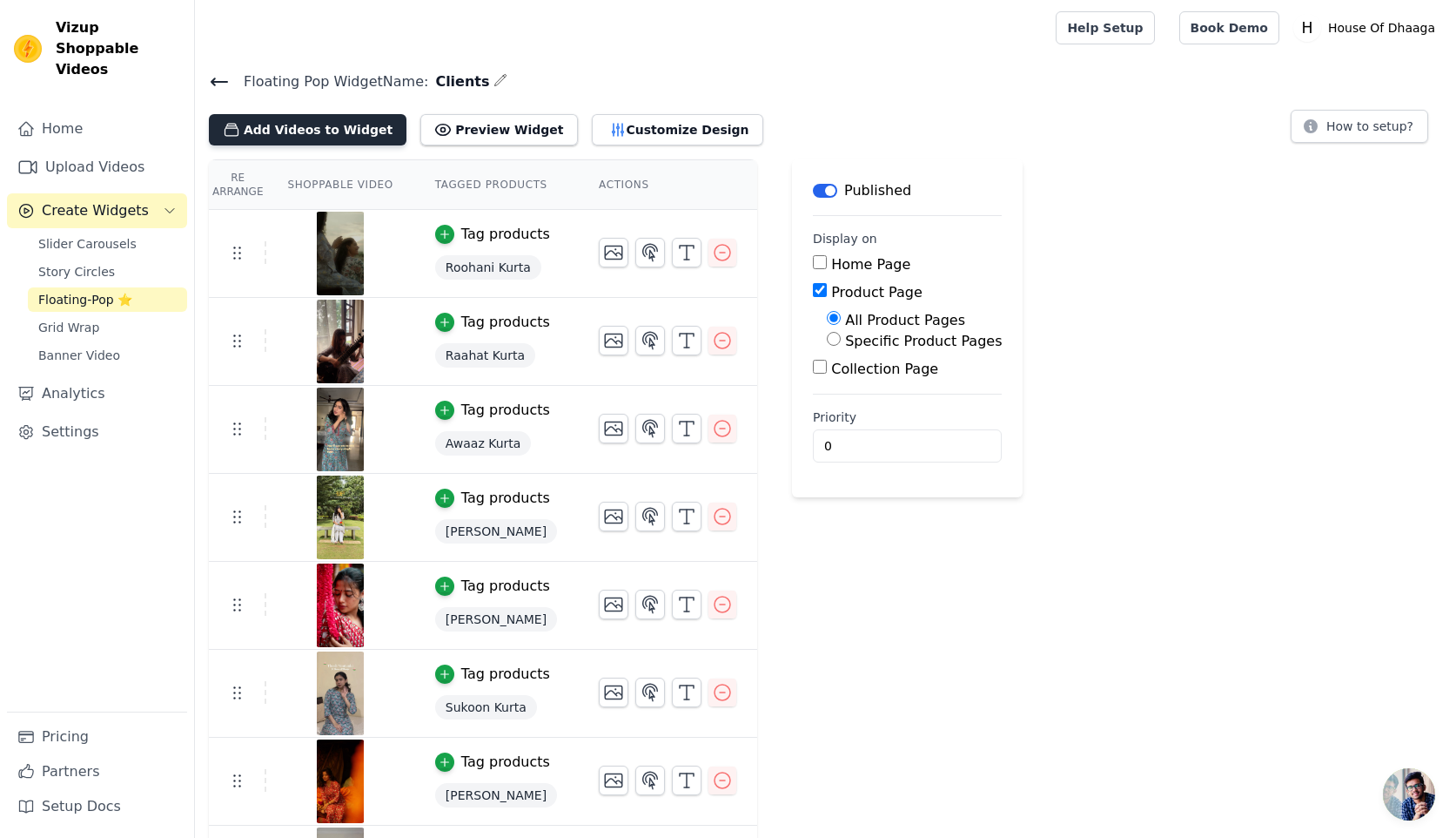
click at [288, 119] on button "Add Videos to Widget" at bounding box center [307, 129] width 197 height 31
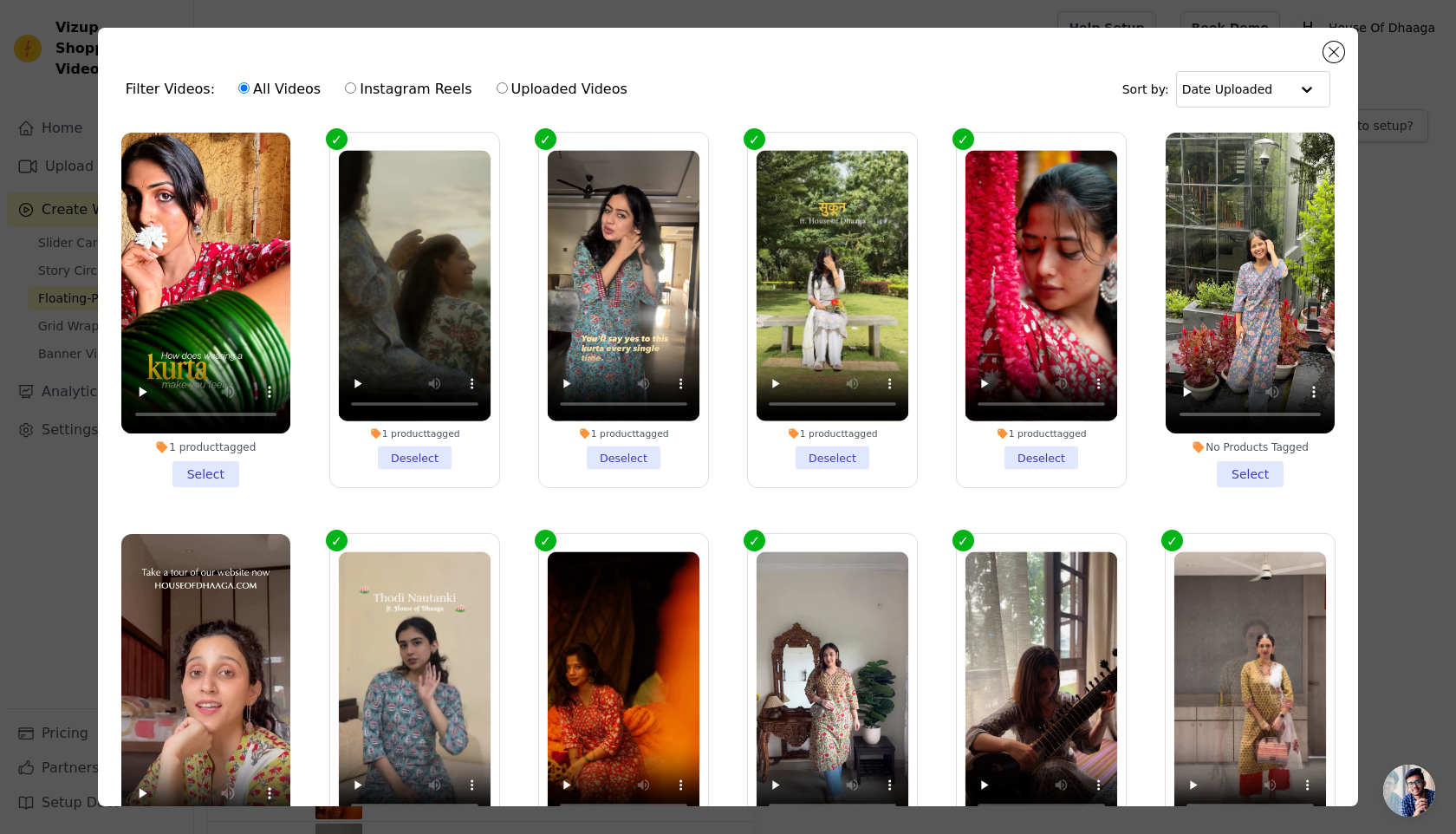
click at [205, 449] on div "1 product tagged" at bounding box center [206, 446] width 169 height 14
click at [0, 0] on input "1 product tagged Select" at bounding box center [0, 0] width 0 height 0
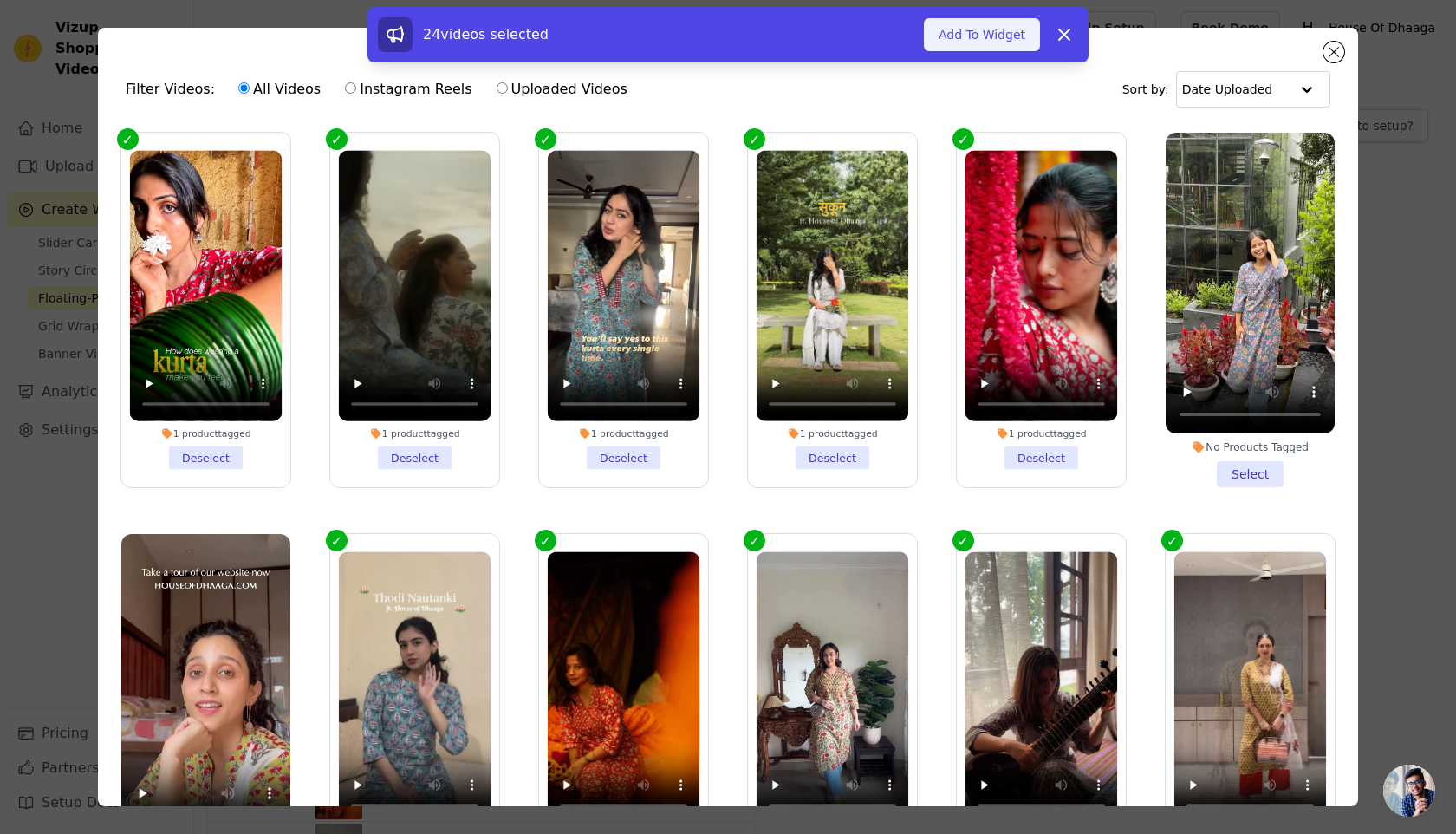
click at [992, 31] on button "Add To Widget" at bounding box center [982, 34] width 116 height 33
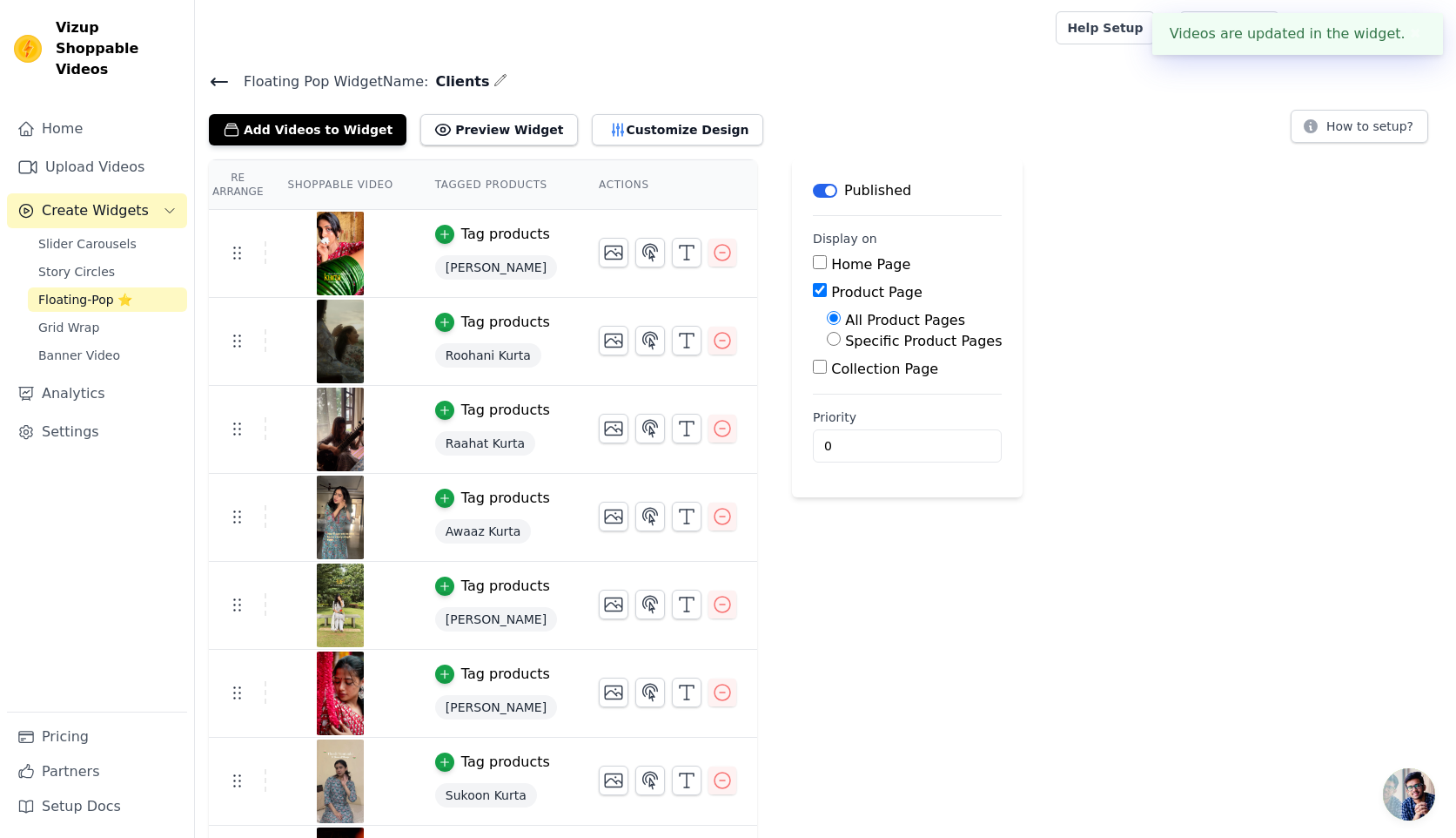
click at [211, 78] on icon at bounding box center [219, 82] width 21 height 21
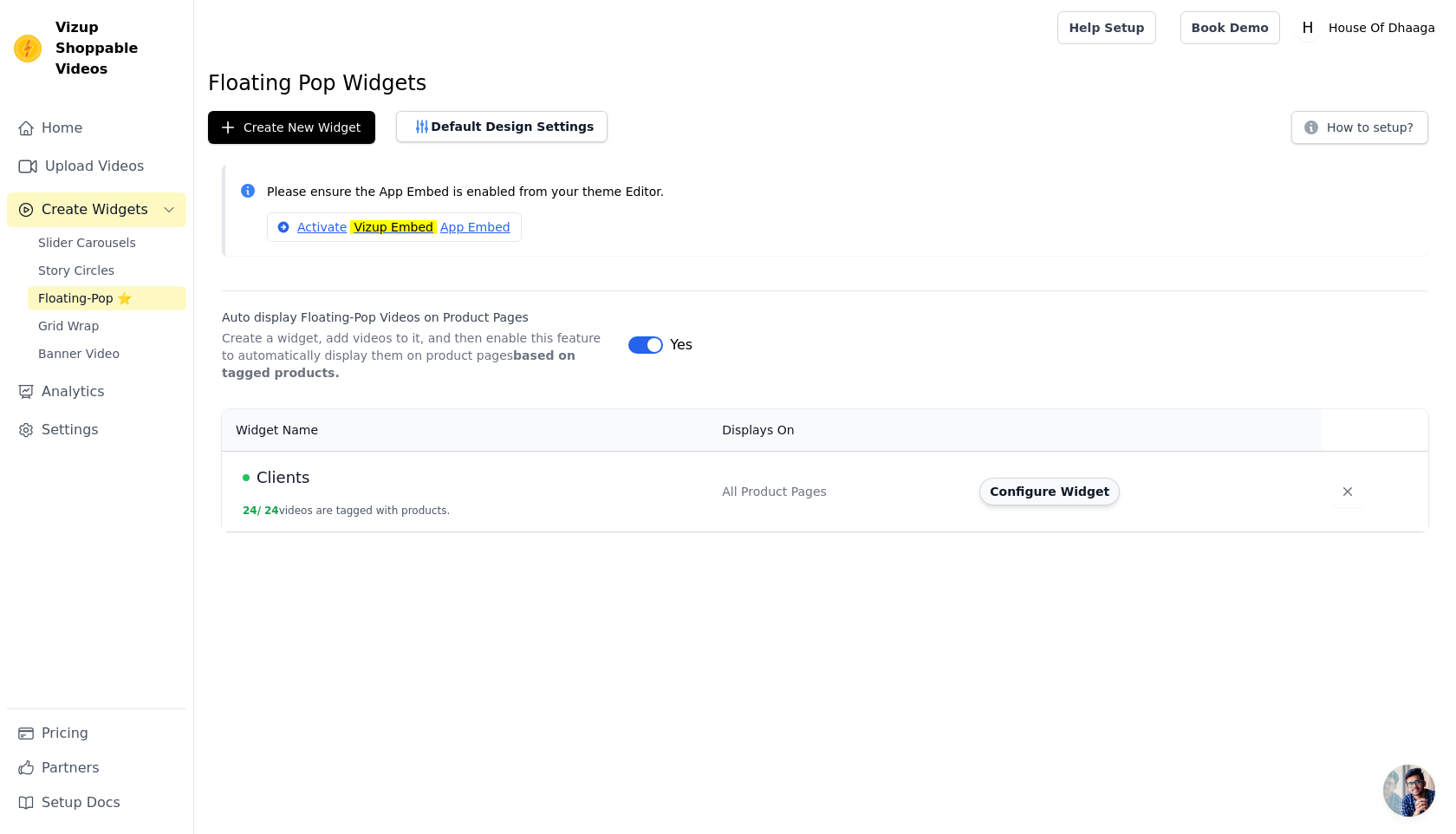
click at [1043, 491] on button "Configure Widget" at bounding box center [1049, 491] width 140 height 28
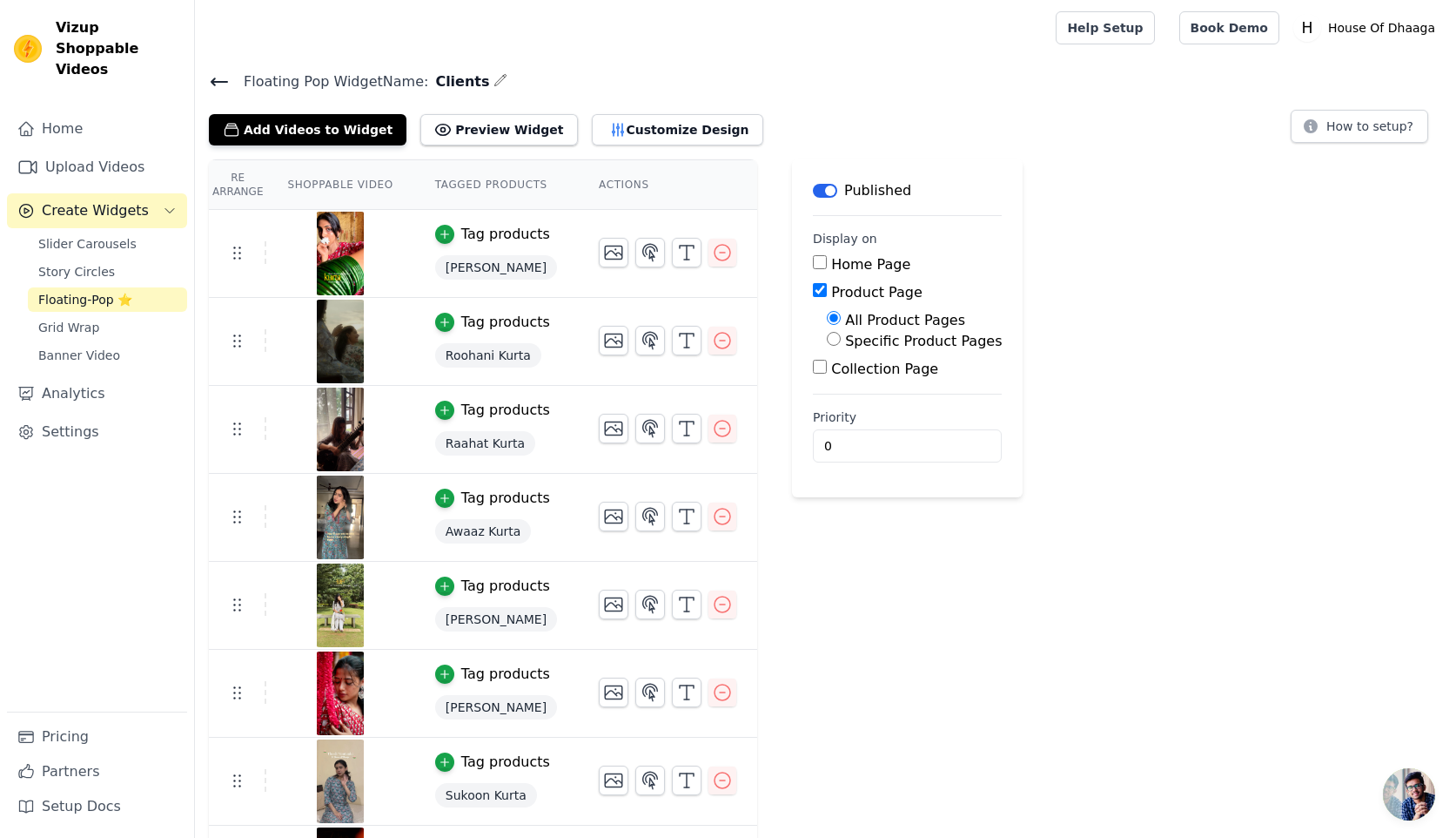
click at [855, 341] on label "Specific Product Pages" at bounding box center [923, 341] width 157 height 17
click at [840, 341] on input "Specific Product Pages" at bounding box center [834, 339] width 14 height 14
radio input "true"
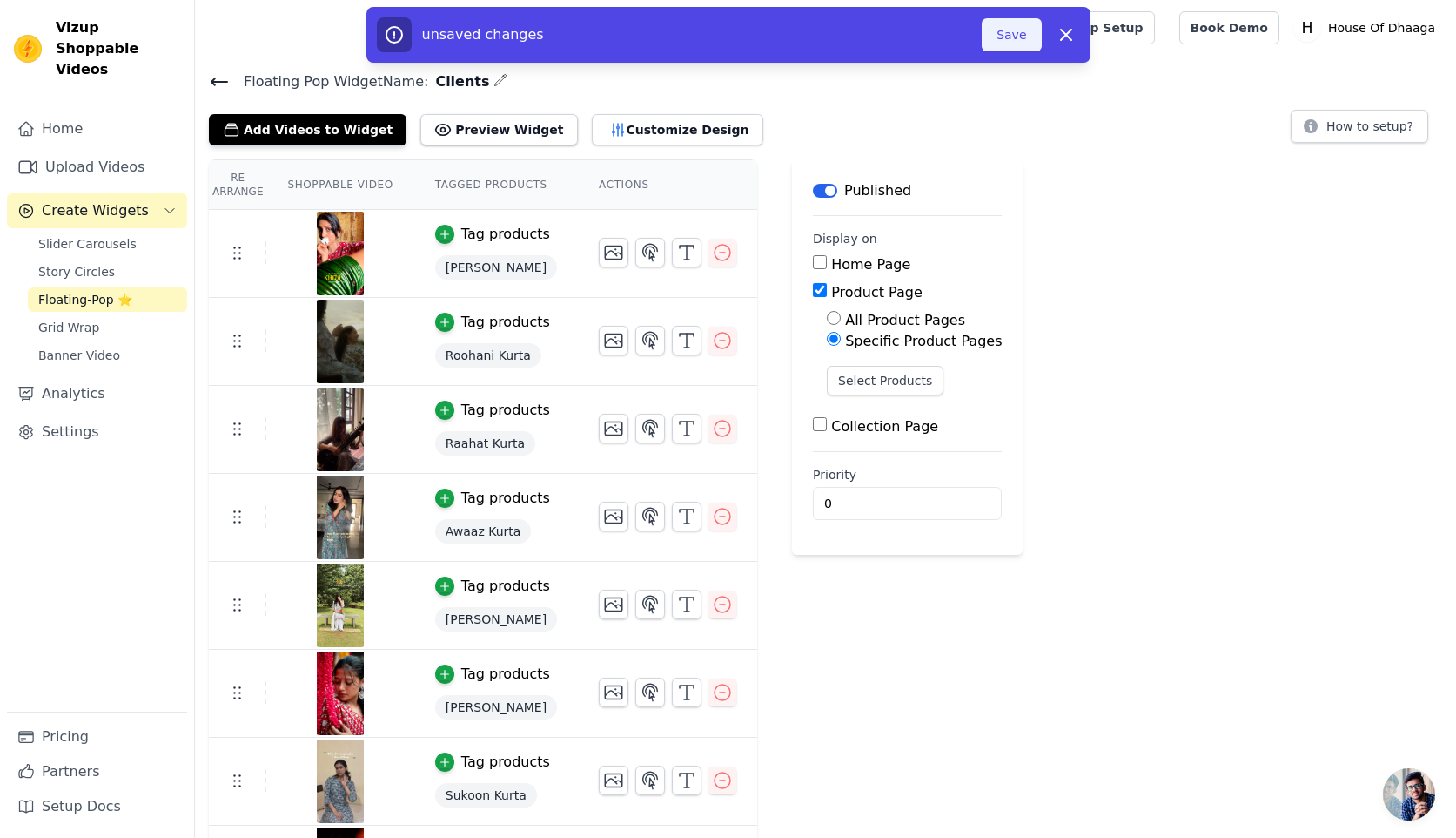
click at [1012, 47] on button "Save" at bounding box center [1011, 34] width 59 height 33
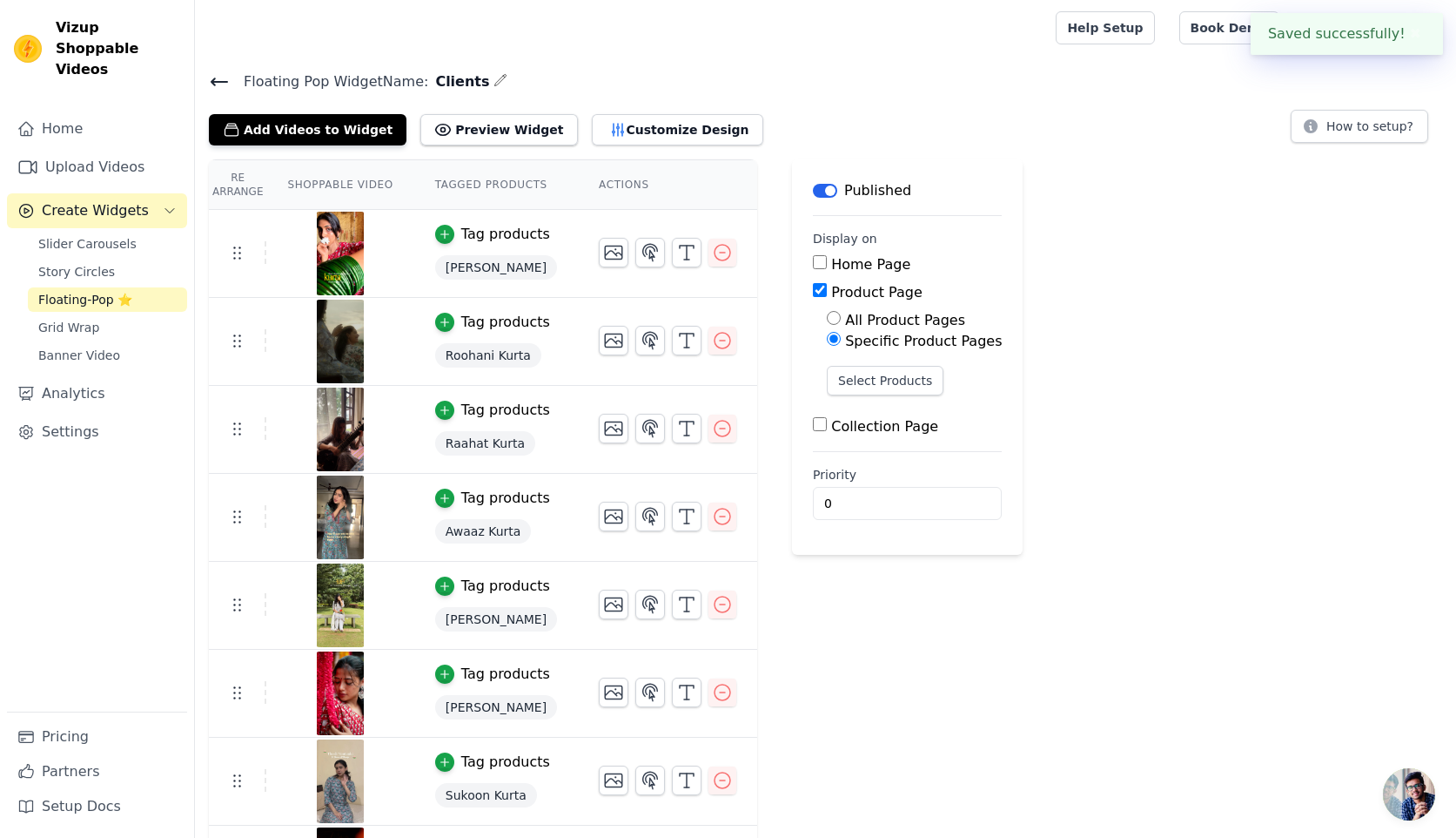
click at [1012, 36] on div at bounding box center [621, 27] width 826 height 55
click at [861, 323] on label "All Product Pages" at bounding box center [905, 321] width 120 height 17
click at [840, 323] on input "All Product Pages" at bounding box center [834, 318] width 14 height 14
radio input "true"
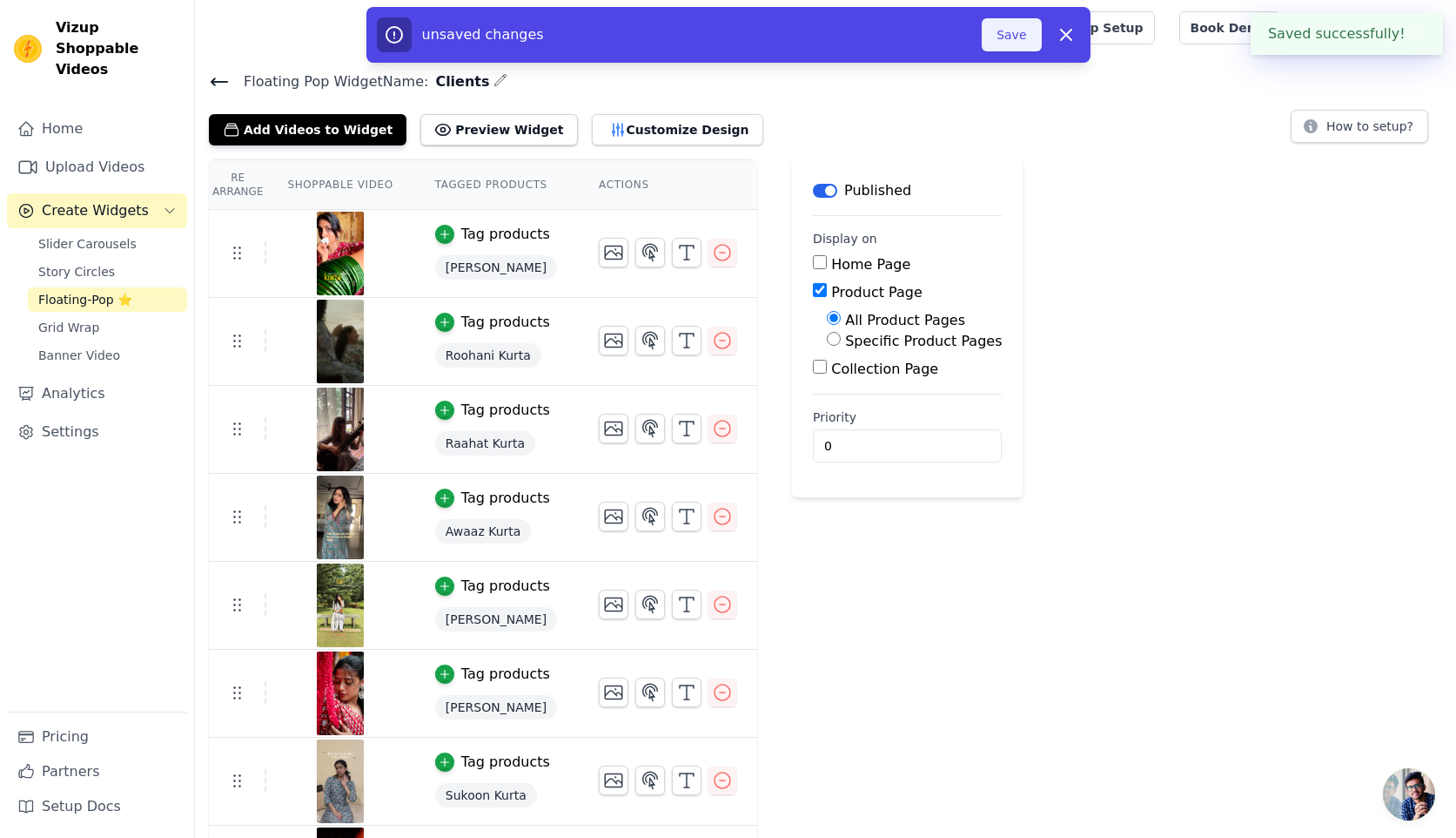
click at [1003, 38] on button "Save" at bounding box center [1011, 34] width 59 height 33
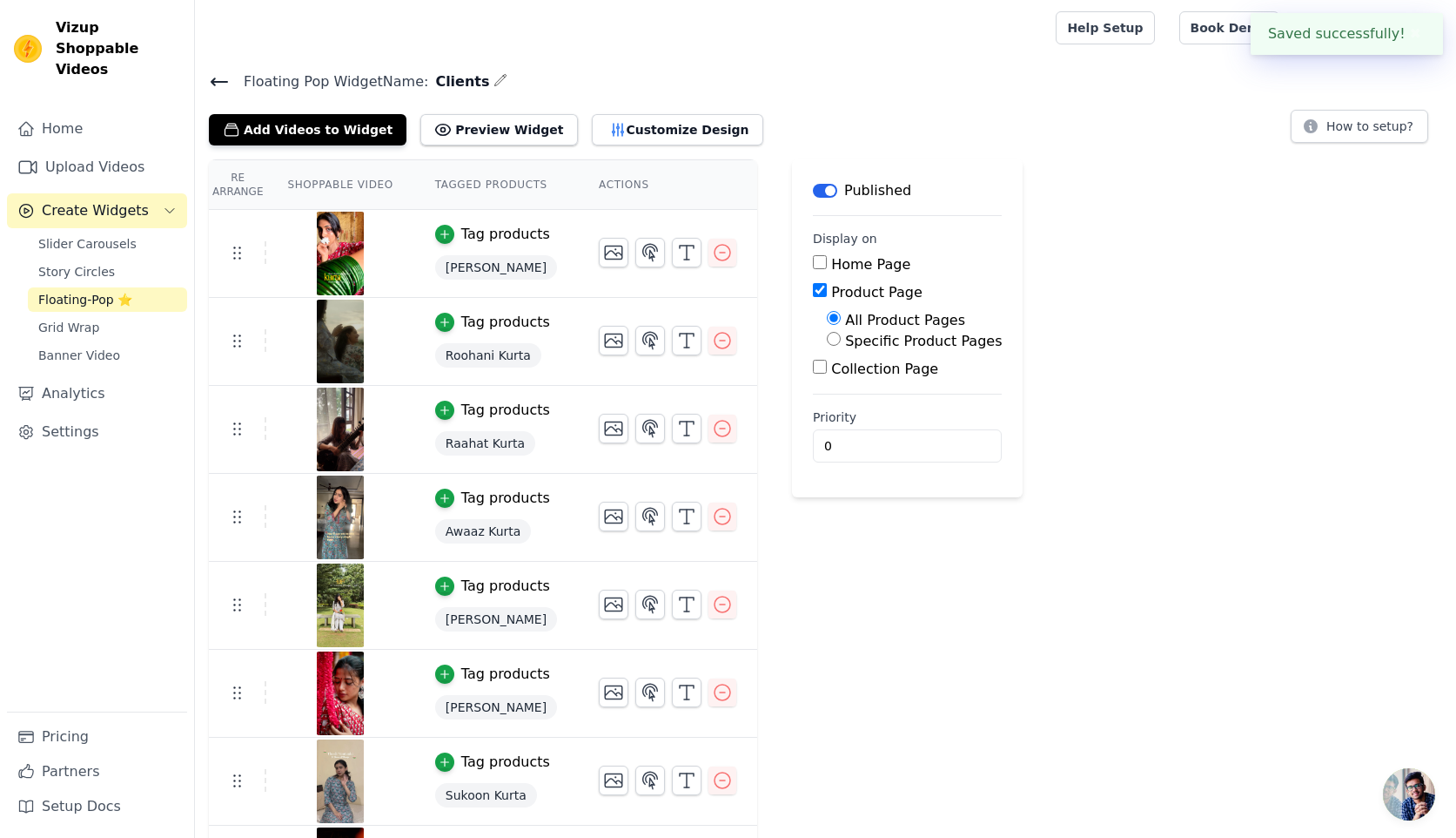
click at [215, 83] on icon at bounding box center [219, 81] width 16 height 7
